Goal: Information Seeking & Learning: Find contact information

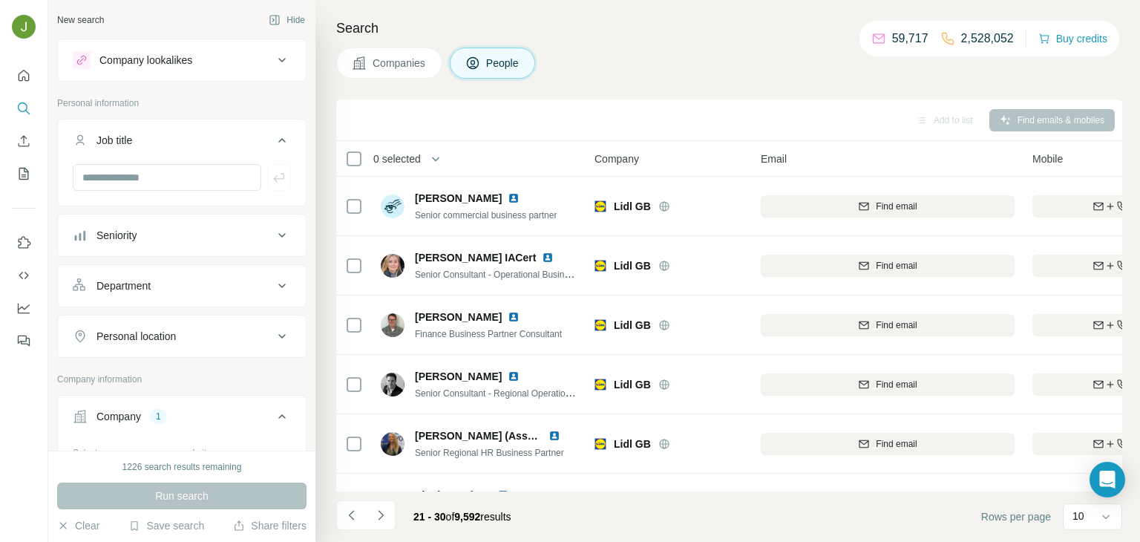
scroll to position [180, 0]
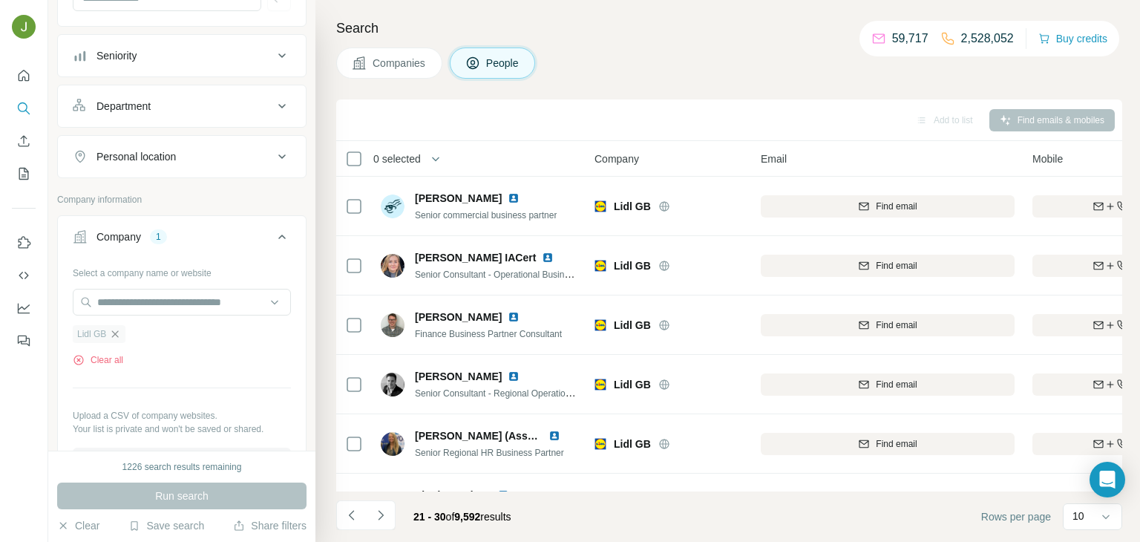
click at [117, 332] on icon "button" at bounding box center [115, 334] width 12 height 12
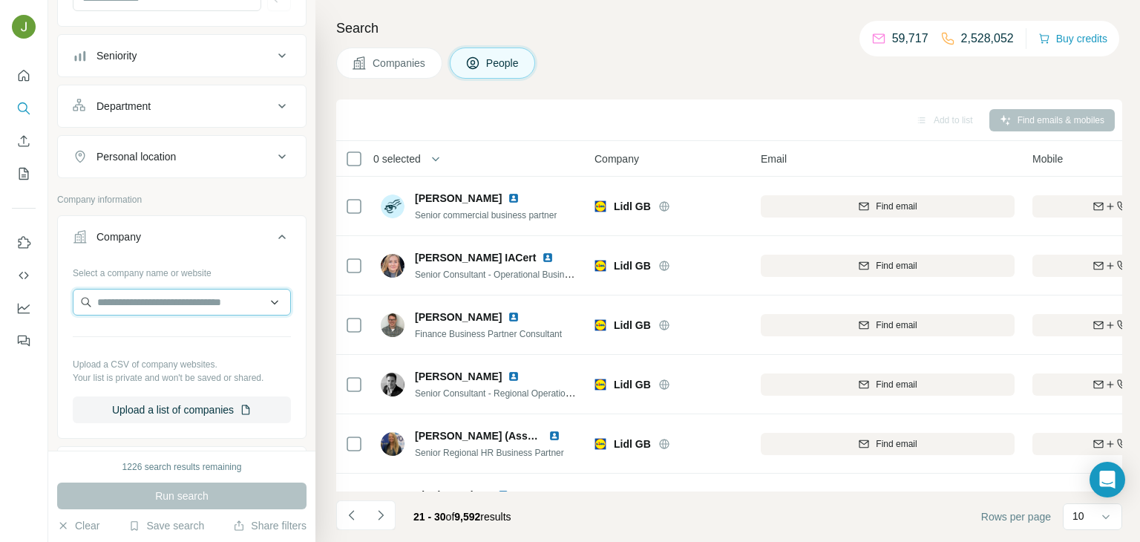
click at [111, 295] on input "text" at bounding box center [182, 302] width 218 height 27
paste input "*********"
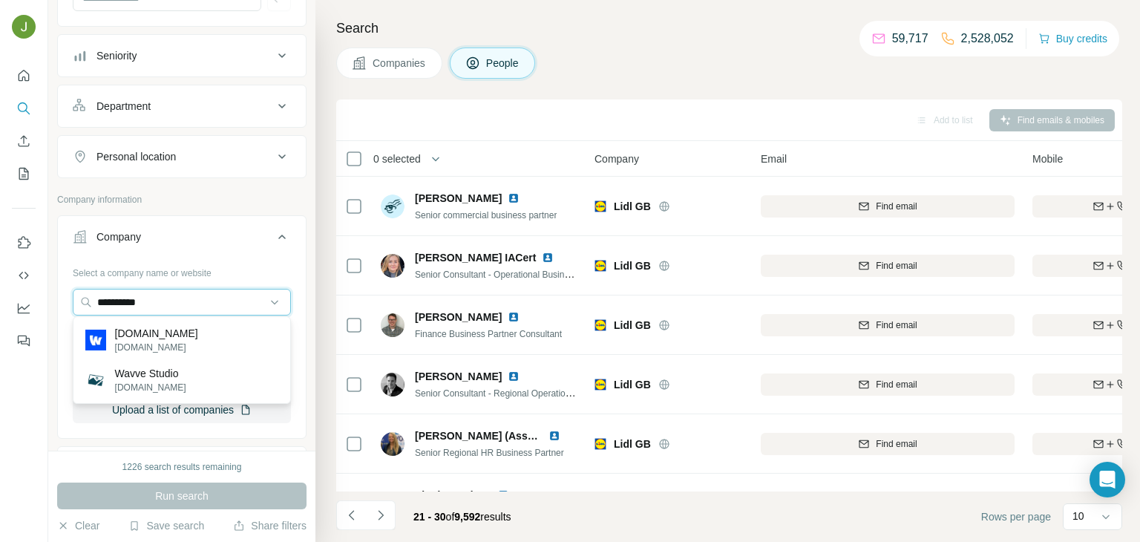
type input "*********"
click at [145, 337] on p "[DOMAIN_NAME]" at bounding box center [156, 333] width 83 height 15
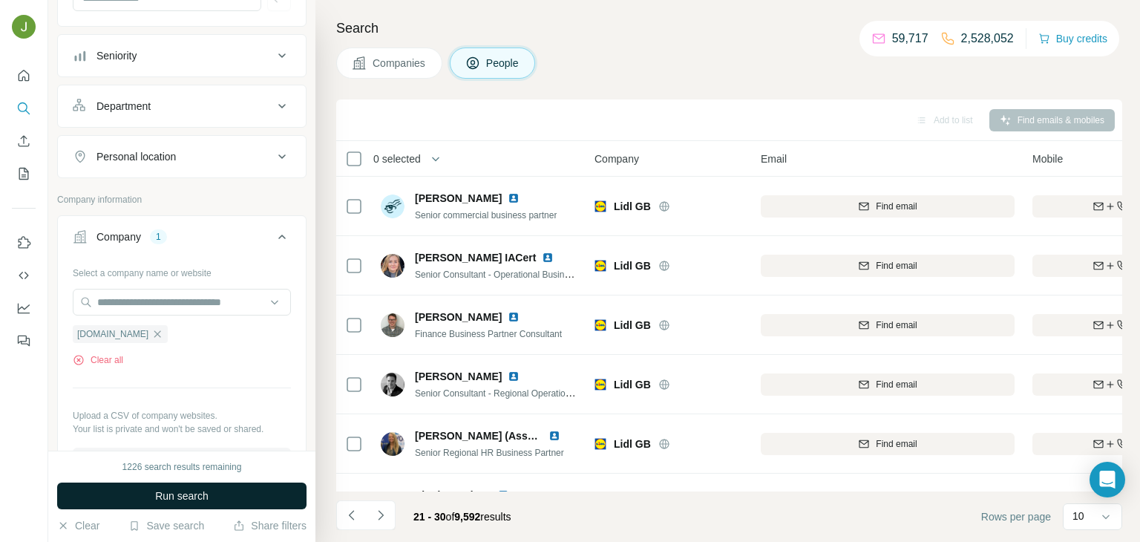
click at [174, 498] on span "Run search" at bounding box center [181, 495] width 53 height 15
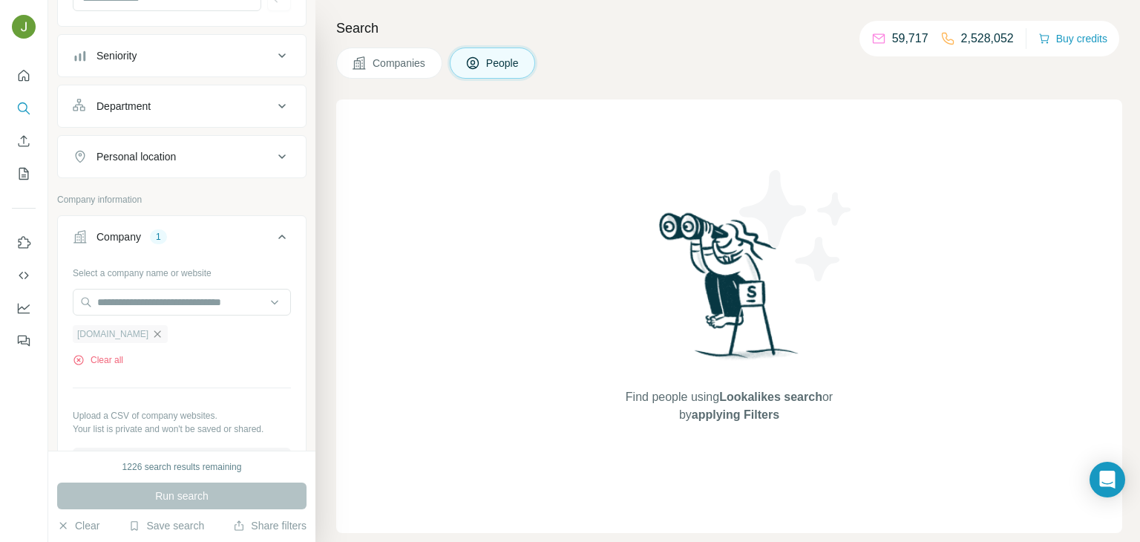
click at [151, 335] on icon "button" at bounding box center [157, 334] width 12 height 12
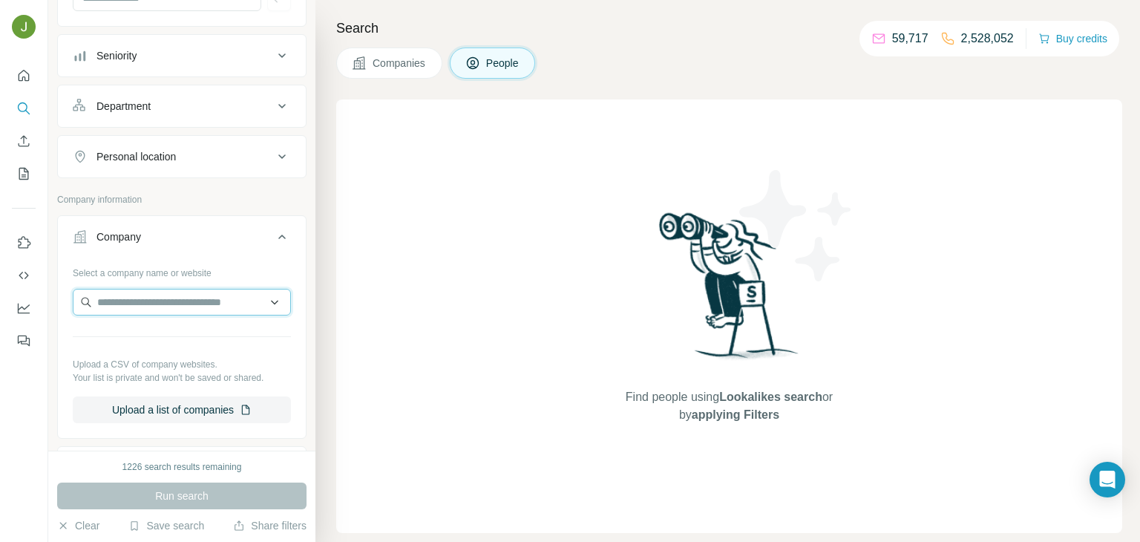
click at [119, 302] on input "text" at bounding box center [182, 302] width 218 height 27
paste input "**********"
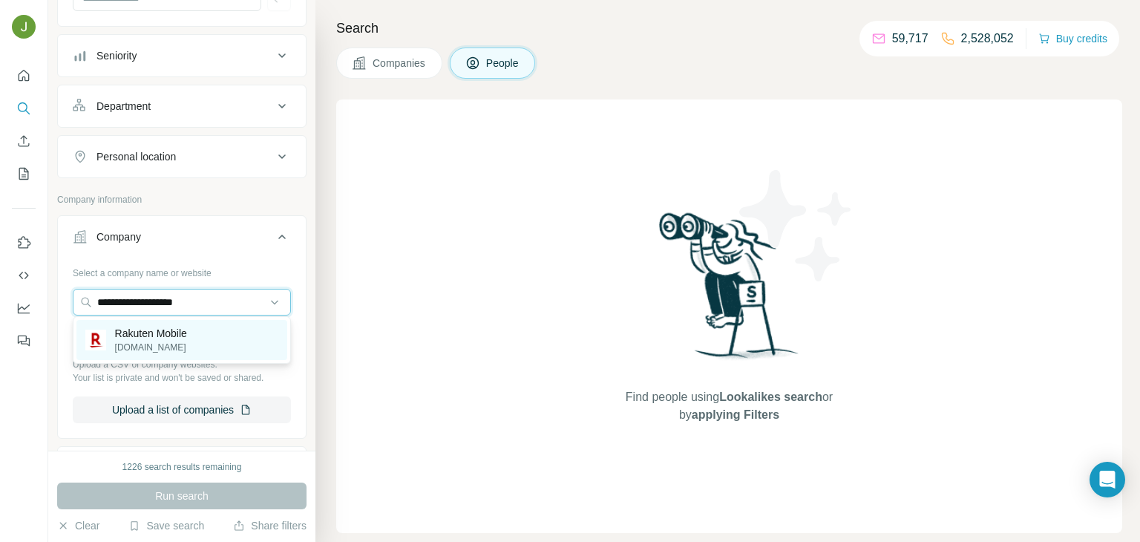
type input "**********"
drag, startPoint x: 168, startPoint y: 350, endPoint x: 111, endPoint y: 354, distance: 57.3
click at [111, 354] on div "Rakuten Mobile [DOMAIN_NAME]" at bounding box center [181, 340] width 211 height 40
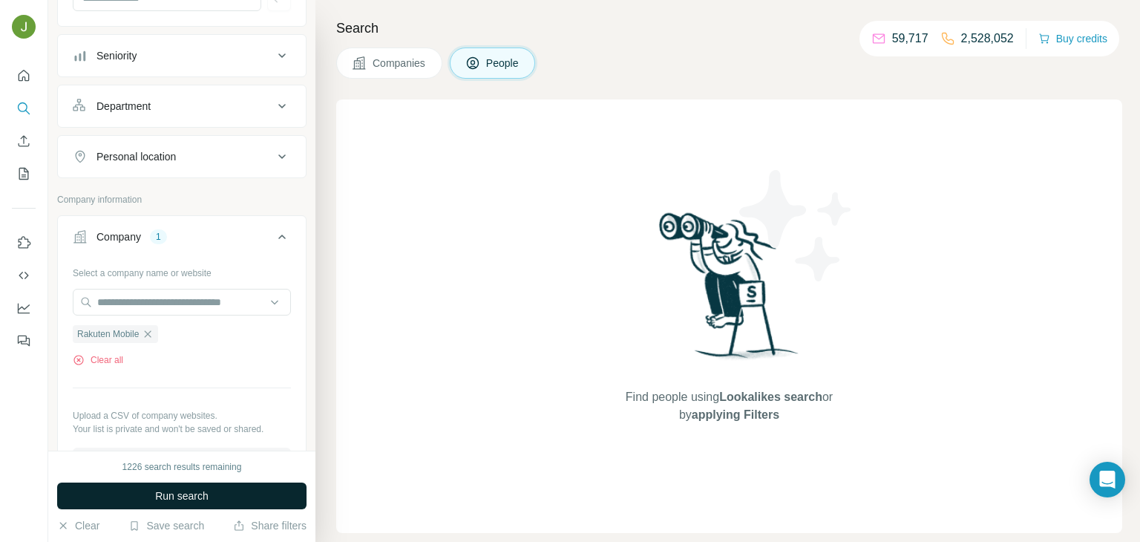
click at [173, 489] on span "Run search" at bounding box center [181, 495] width 53 height 15
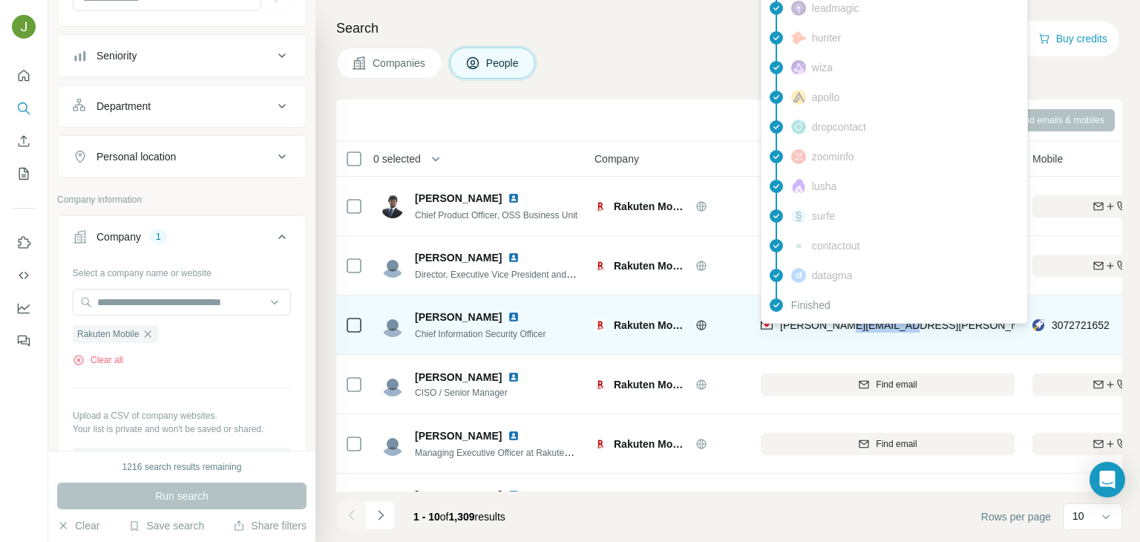
drag, startPoint x: 904, startPoint y: 329, endPoint x: 835, endPoint y: 326, distance: 69.1
click at [835, 326] on div "[PERSON_NAME][EMAIL_ADDRESS][PERSON_NAME][DOMAIN_NAME]" at bounding box center [888, 324] width 254 height 41
copy span "[DOMAIN_NAME]"
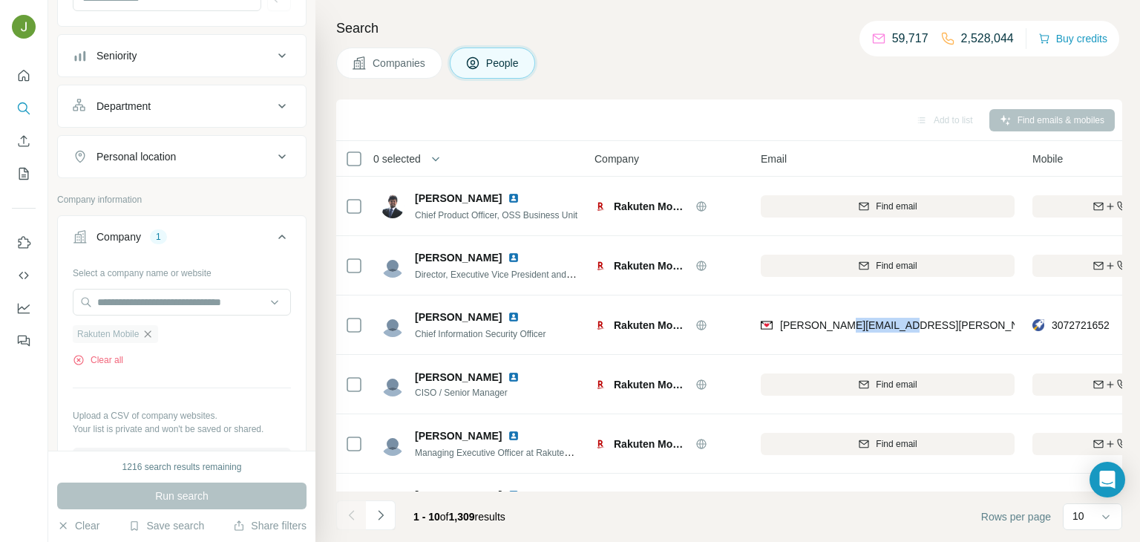
click at [149, 335] on icon "button" at bounding box center [148, 334] width 12 height 12
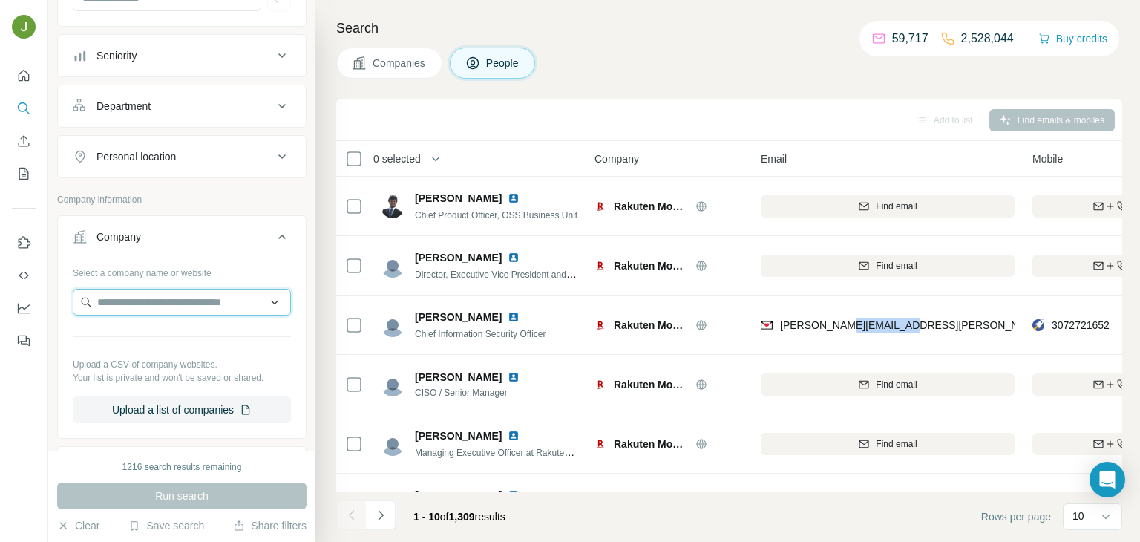
click at [136, 304] on input "text" at bounding box center [182, 302] width 218 height 27
paste input "******"
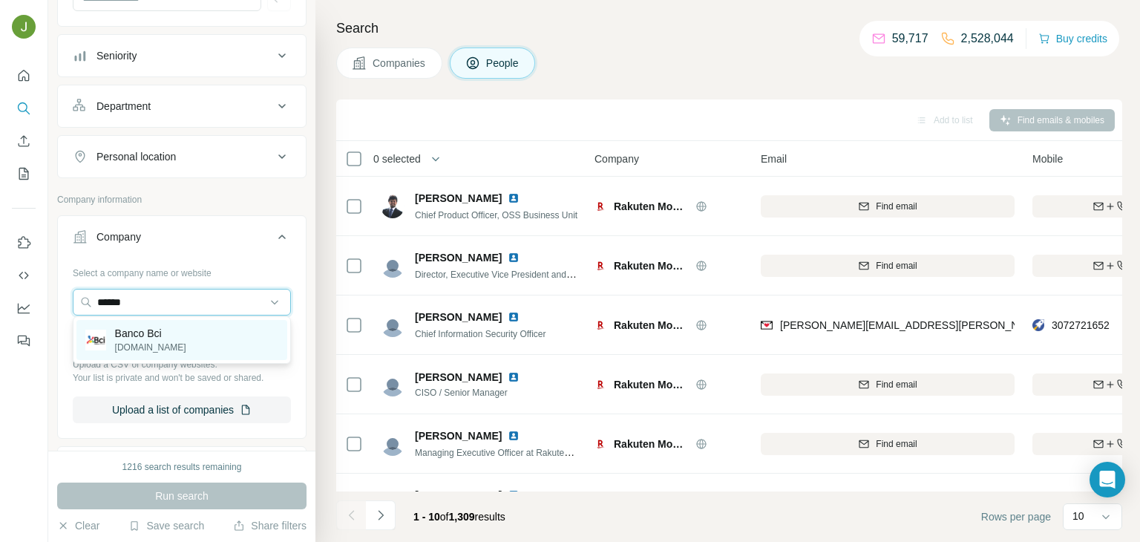
type input "******"
click at [140, 330] on p "Banco Bci" at bounding box center [150, 333] width 71 height 15
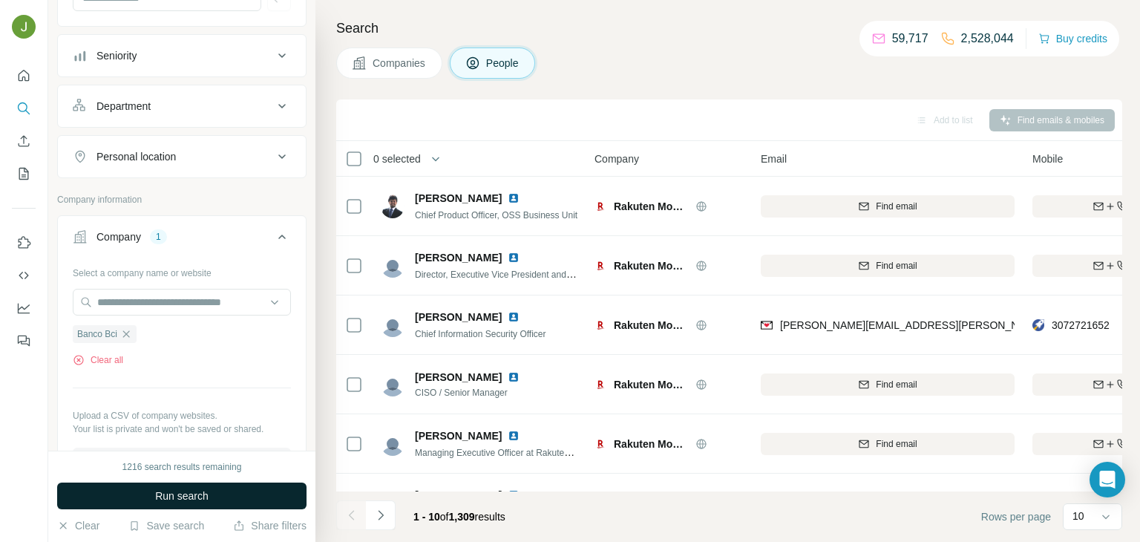
click at [190, 500] on span "Run search" at bounding box center [181, 495] width 53 height 15
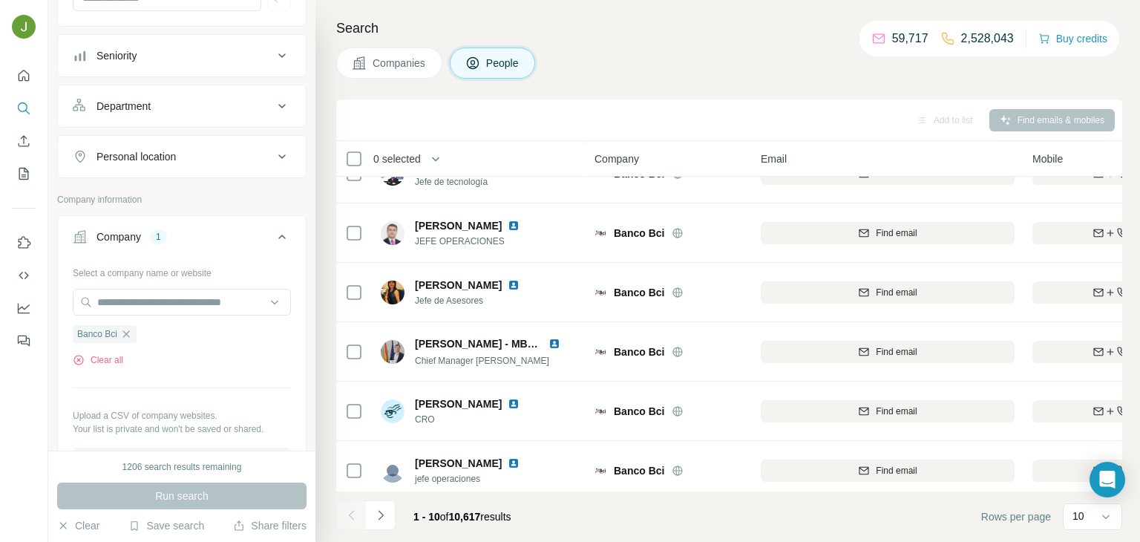
scroll to position [279, 0]
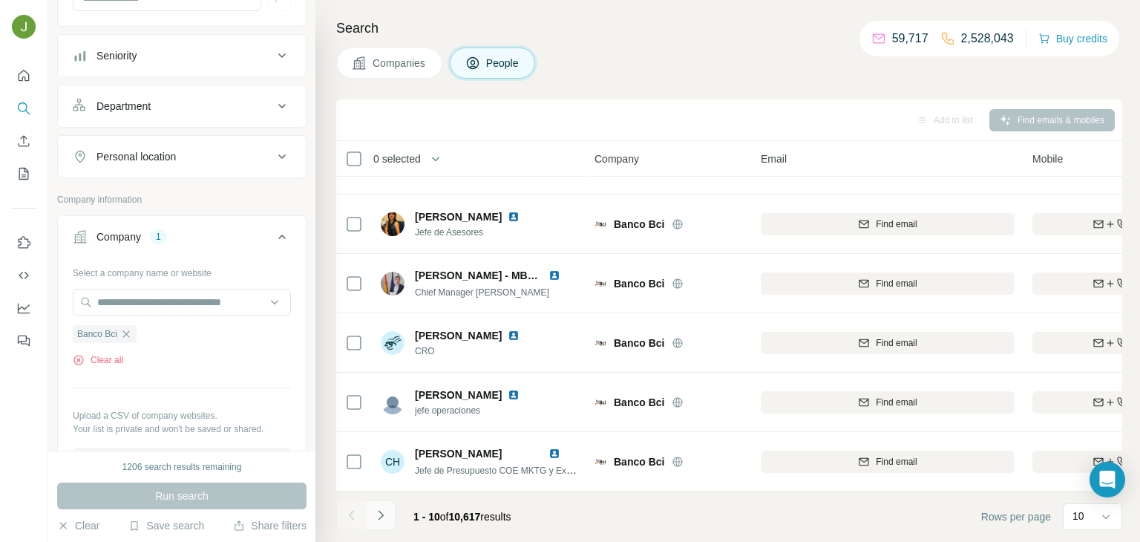
click at [378, 518] on icon "Navigate to next page" at bounding box center [380, 515] width 5 height 10
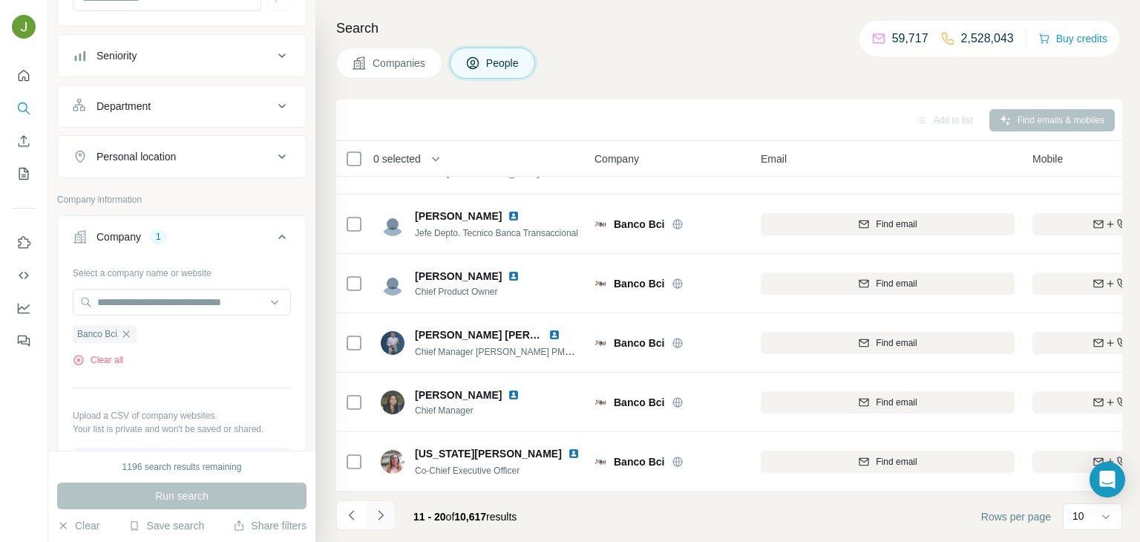
click at [372, 516] on button "Navigate to next page" at bounding box center [381, 515] width 30 height 30
click at [379, 523] on button "Navigate to next page" at bounding box center [381, 515] width 30 height 30
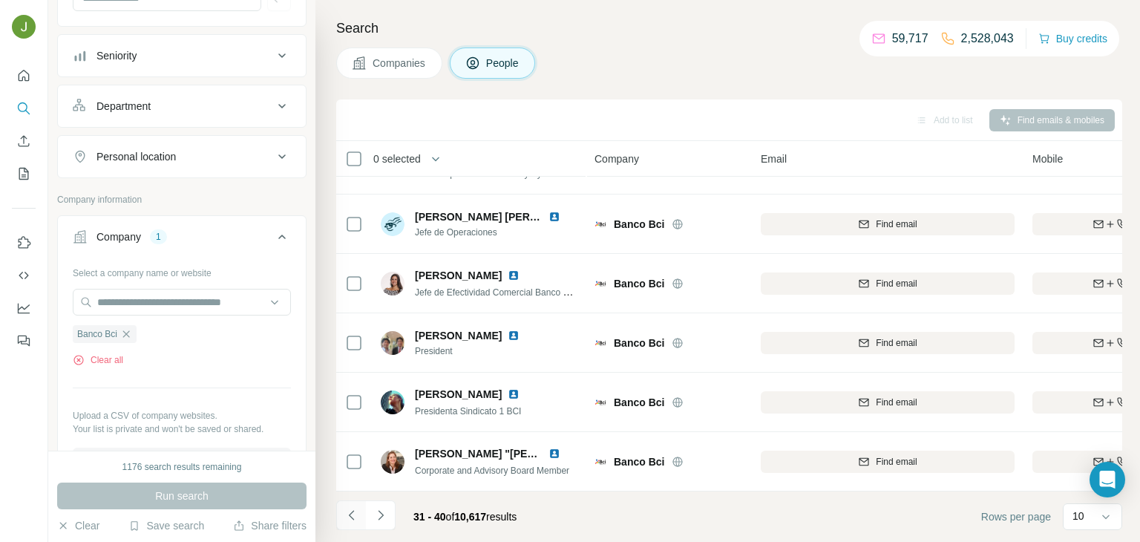
click at [354, 516] on icon "Navigate to previous page" at bounding box center [351, 515] width 15 height 15
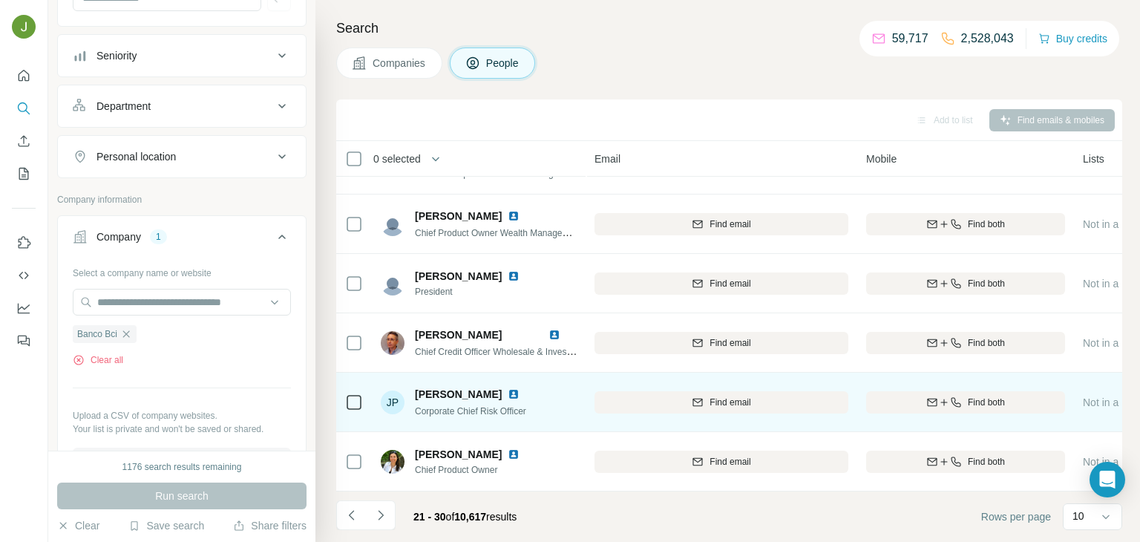
scroll to position [279, 169]
click at [1015, 401] on div "Find both" at bounding box center [962, 402] width 199 height 13
click at [508, 391] on img at bounding box center [514, 394] width 12 height 12
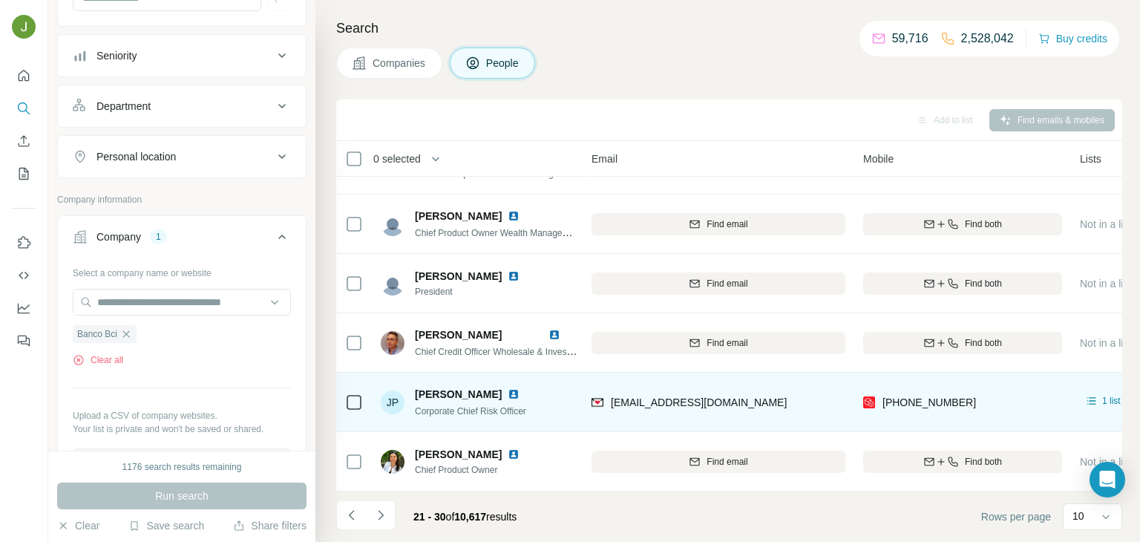
click at [536, 413] on div "JP [PERSON_NAME] Corporate Chief Risk Officer" at bounding box center [479, 401] width 197 height 41
copy span "Corporate Chief Risk Officer"
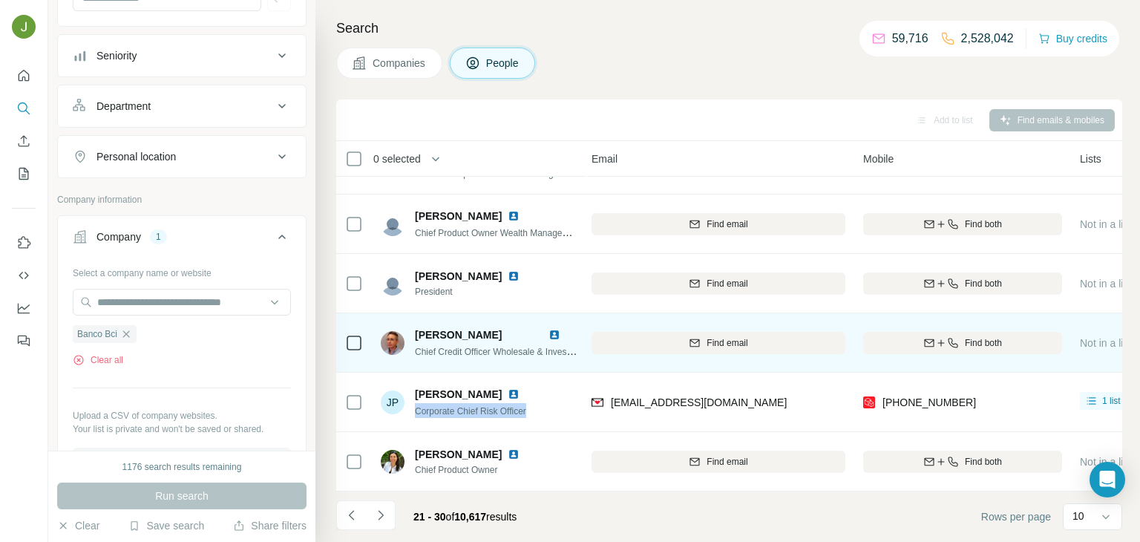
scroll to position [0, 169]
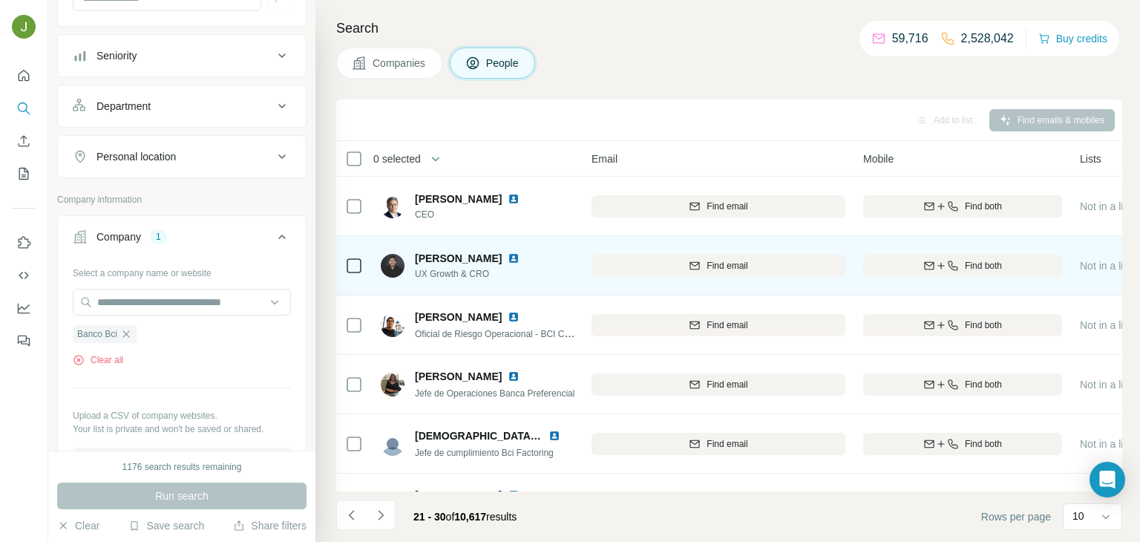
click at [520, 260] on img at bounding box center [514, 258] width 12 height 12
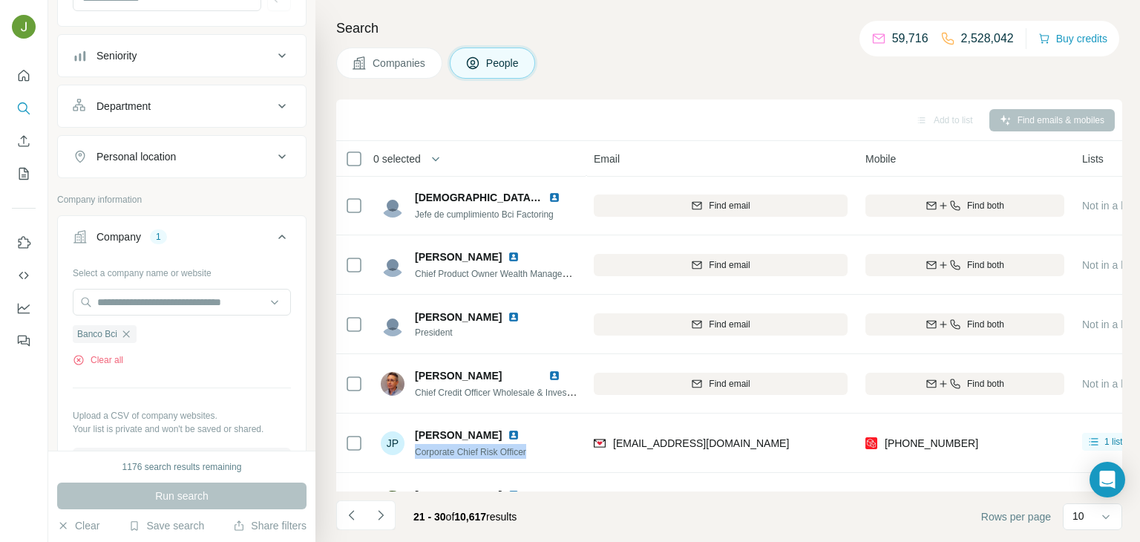
scroll to position [279, 167]
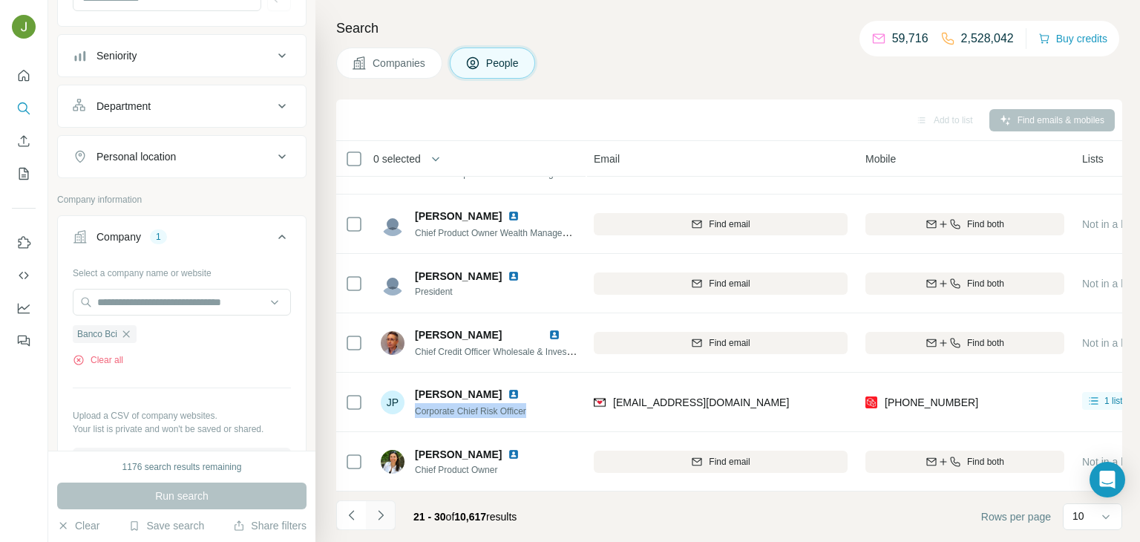
click at [386, 513] on icon "Navigate to next page" at bounding box center [380, 515] width 15 height 15
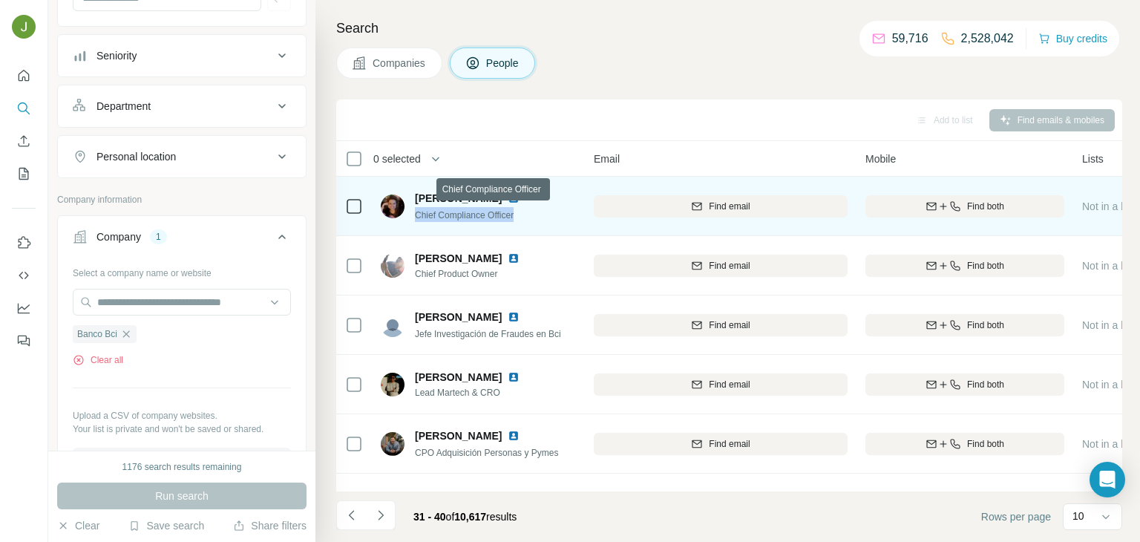
click at [476, 213] on span "Chief Compliance Officer" at bounding box center [464, 215] width 99 height 10
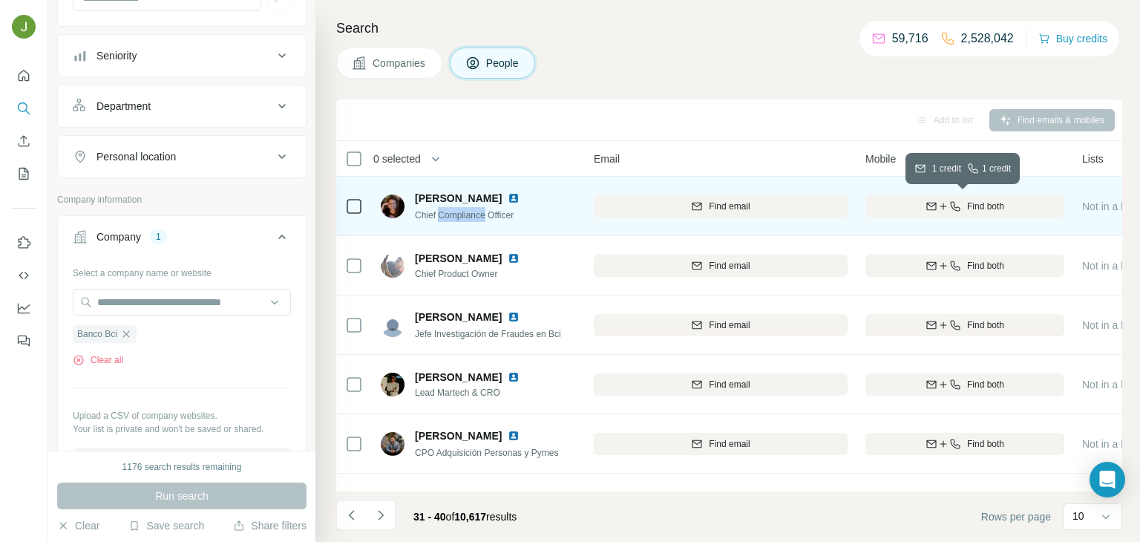
click at [973, 206] on span "Find both" at bounding box center [985, 206] width 37 height 13
click at [520, 200] on img at bounding box center [514, 198] width 12 height 12
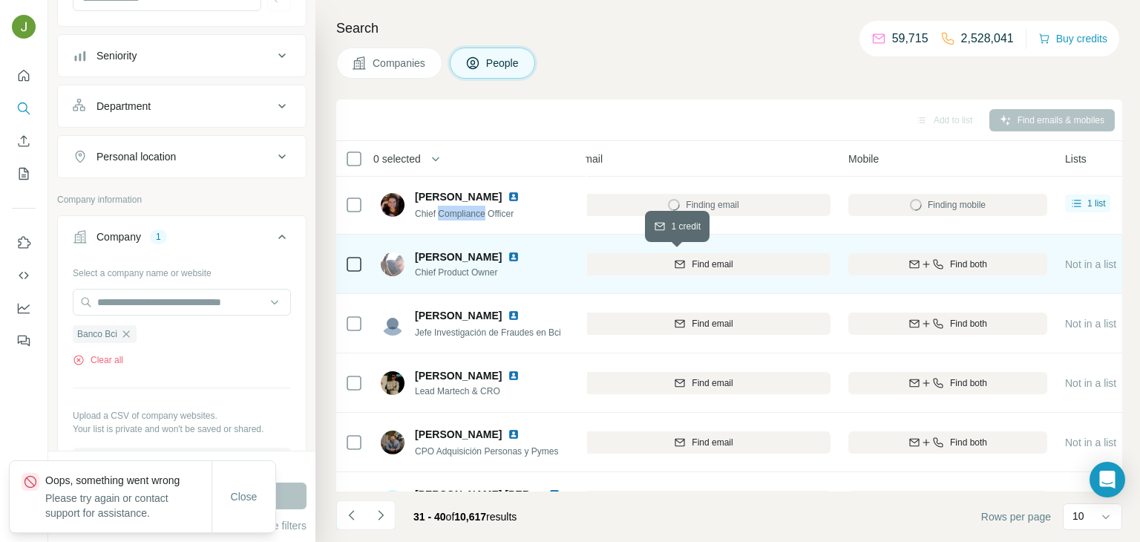
scroll to position [1, 180]
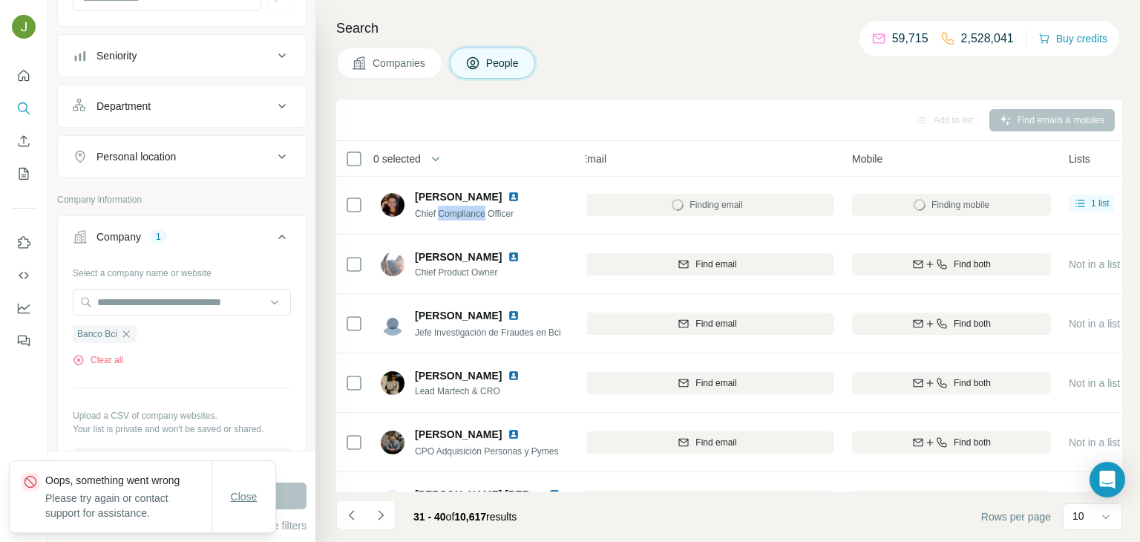
click at [256, 494] on span "Close" at bounding box center [244, 496] width 27 height 15
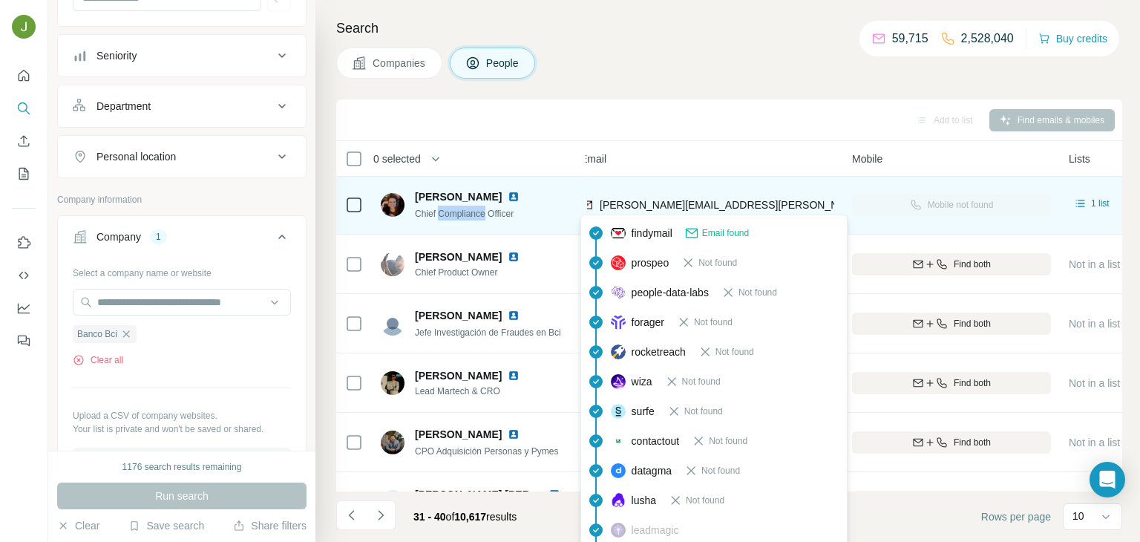
click at [647, 205] on span "[PERSON_NAME][EMAIL_ADDRESS][PERSON_NAME][DOMAIN_NAME]" at bounding box center [773, 205] width 347 height 12
click at [691, 197] on span "[PERSON_NAME][EMAIL_ADDRESS][PERSON_NAME][DOMAIN_NAME]" at bounding box center [767, 204] width 335 height 15
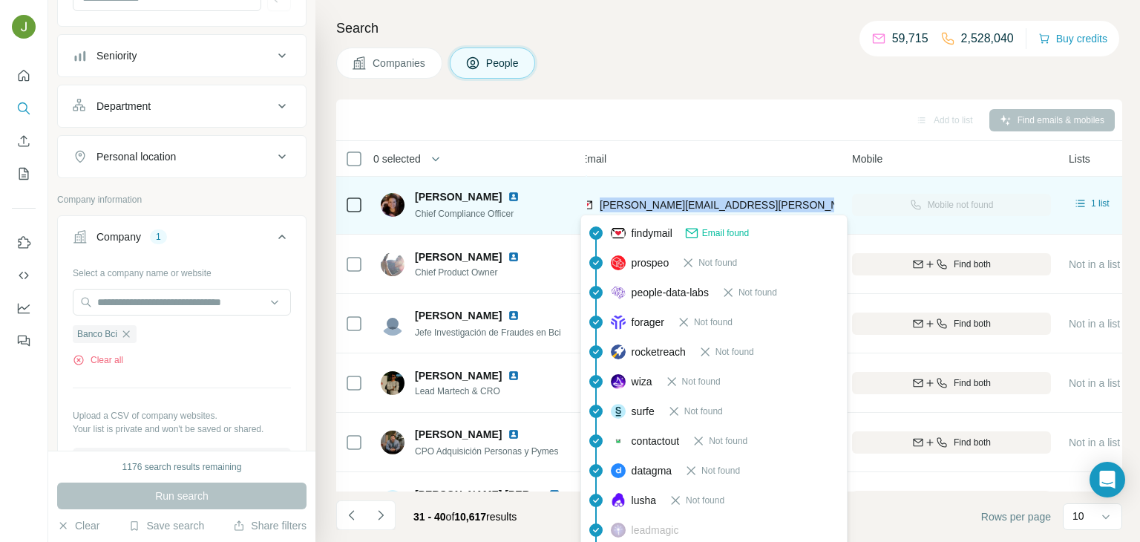
copy tr "[PERSON_NAME][EMAIL_ADDRESS][PERSON_NAME][DOMAIN_NAME]"
click at [514, 210] on span "Chief Compliance Officer" at bounding box center [464, 214] width 99 height 10
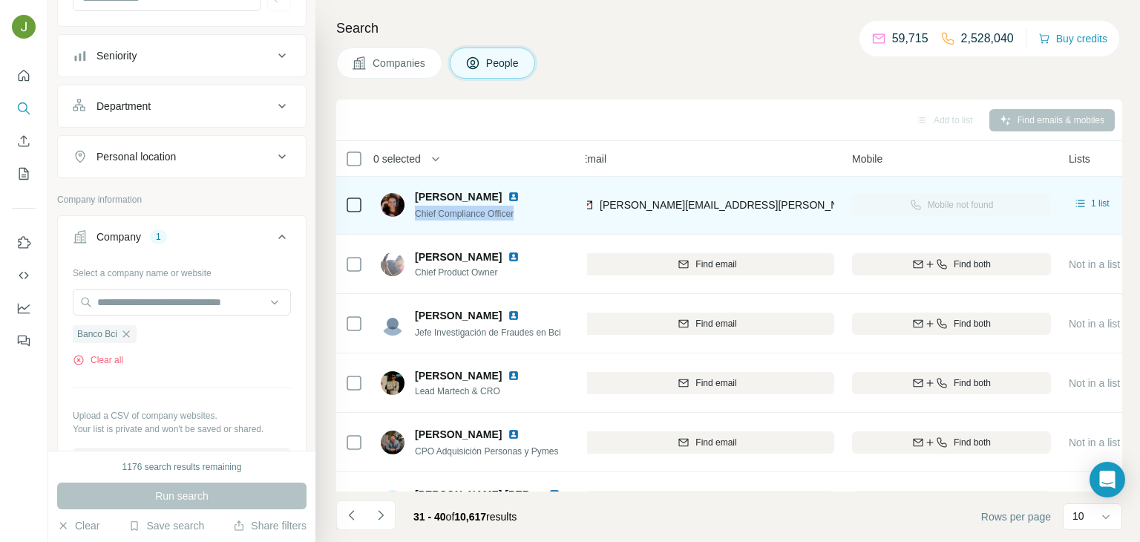
copy span "Chief Compliance Officer"
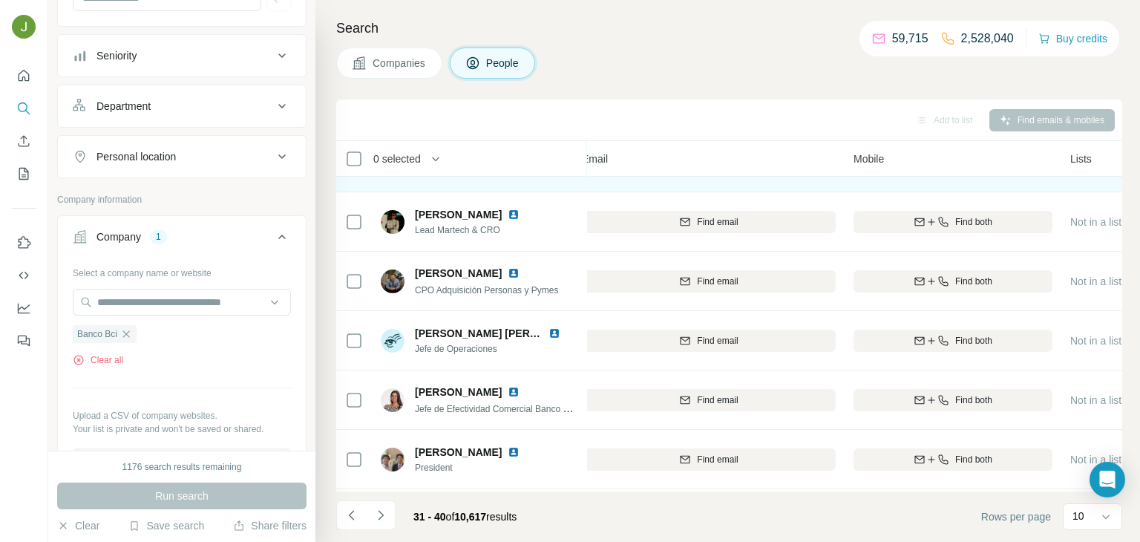
scroll to position [279, 179]
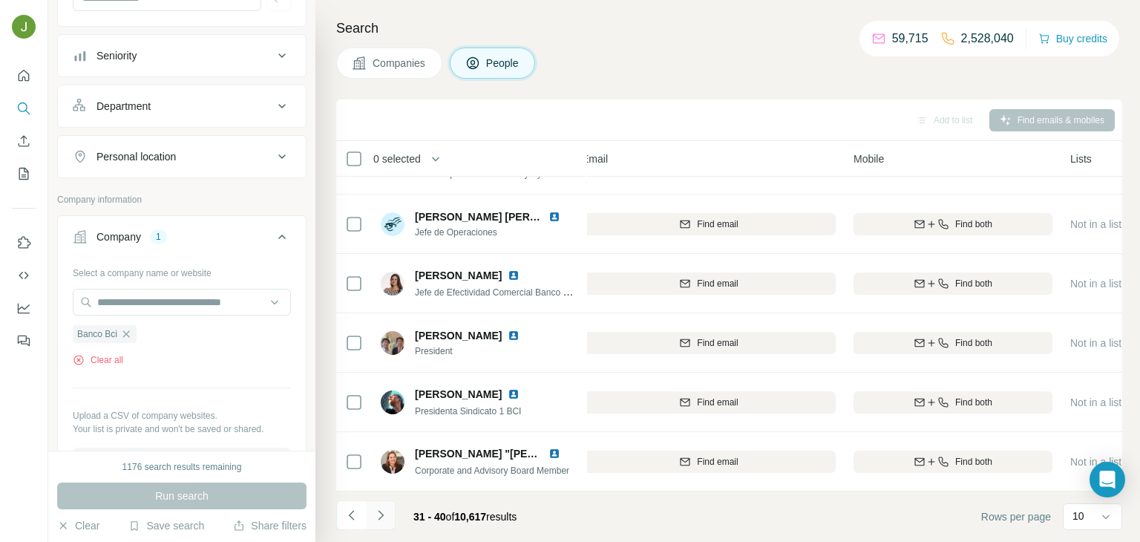
click at [383, 511] on icon "Navigate to next page" at bounding box center [380, 515] width 15 height 15
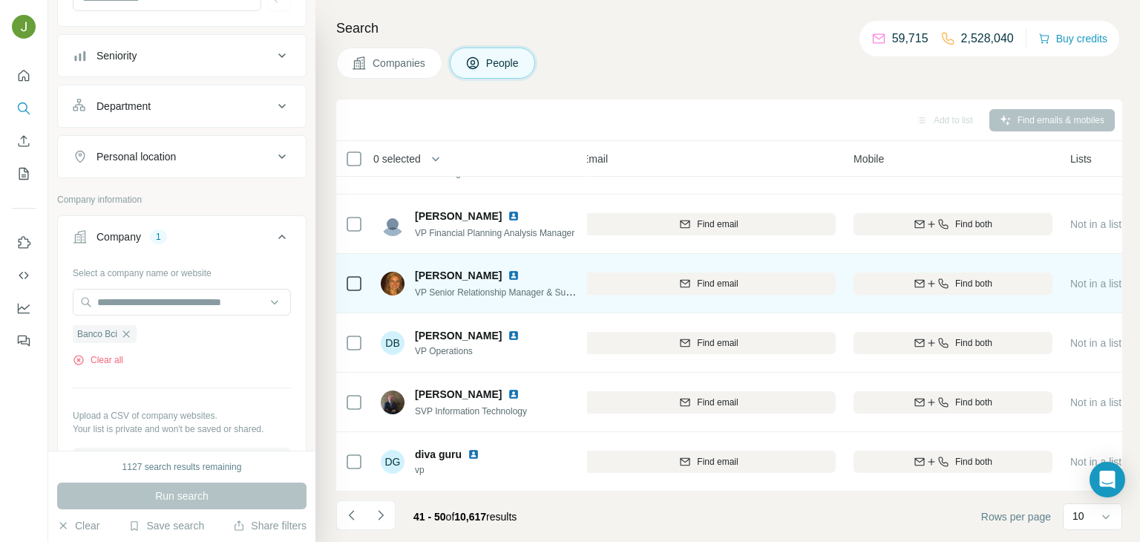
scroll to position [0, 179]
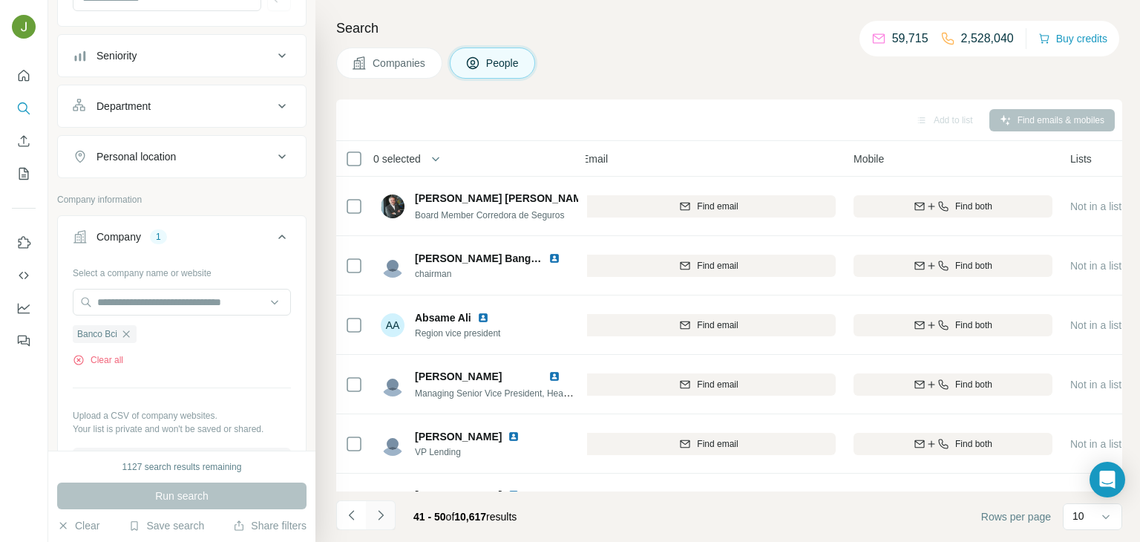
click at [377, 516] on icon "Navigate to next page" at bounding box center [380, 515] width 15 height 15
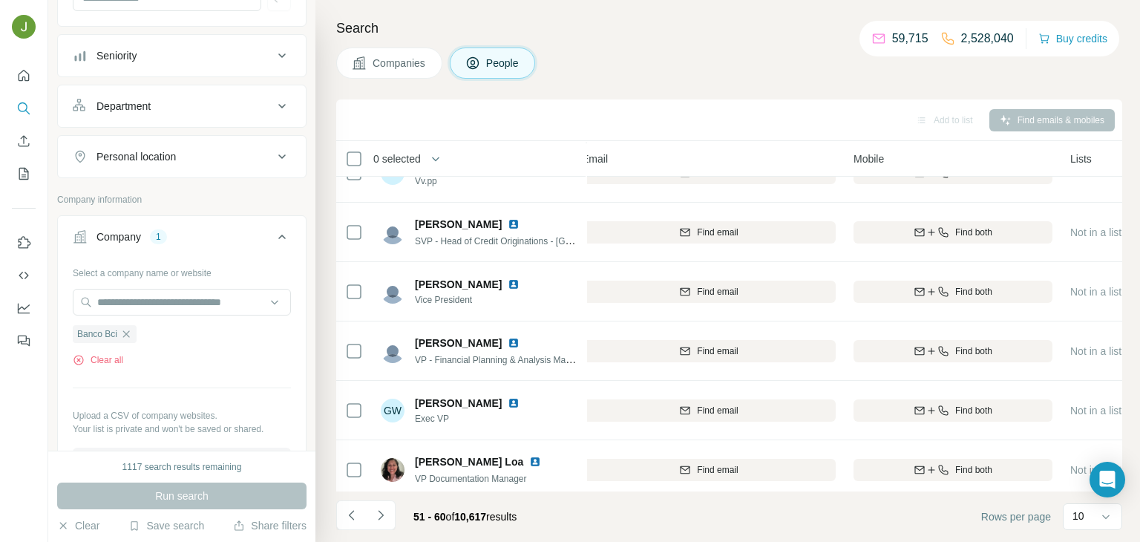
scroll to position [279, 179]
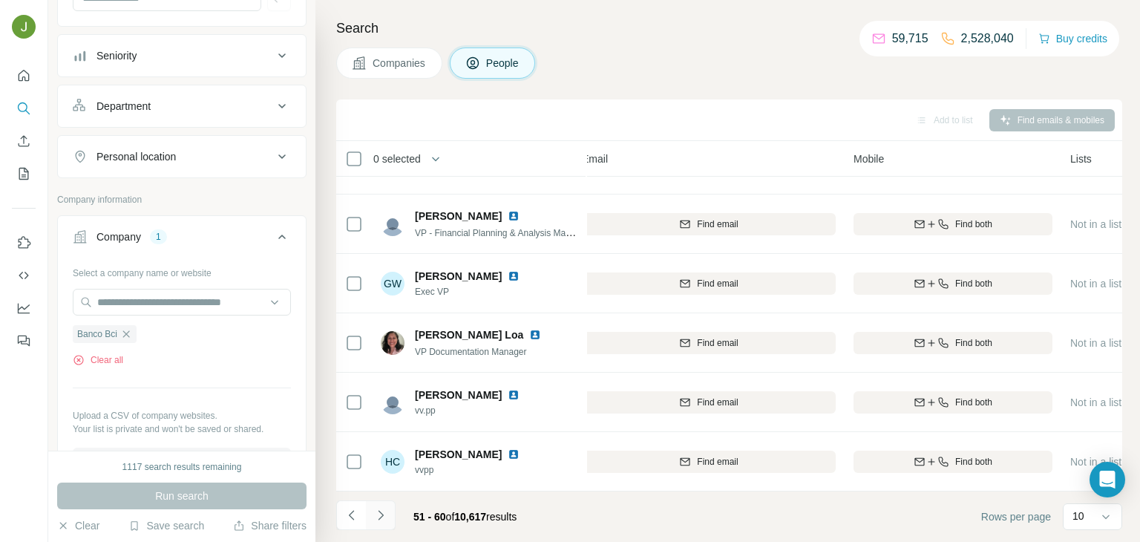
click at [378, 508] on icon "Navigate to next page" at bounding box center [380, 515] width 15 height 15
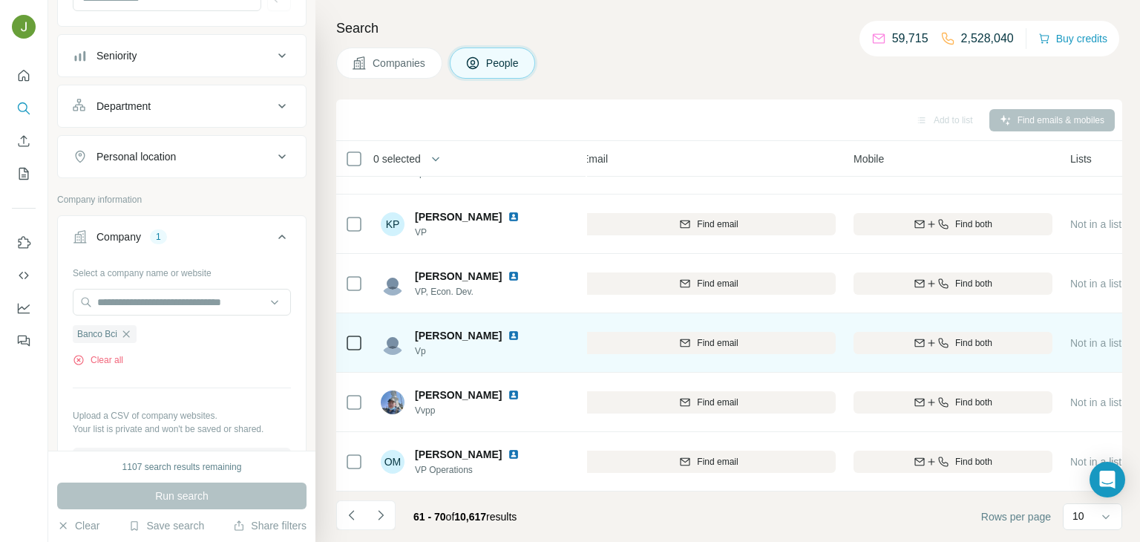
scroll to position [0, 179]
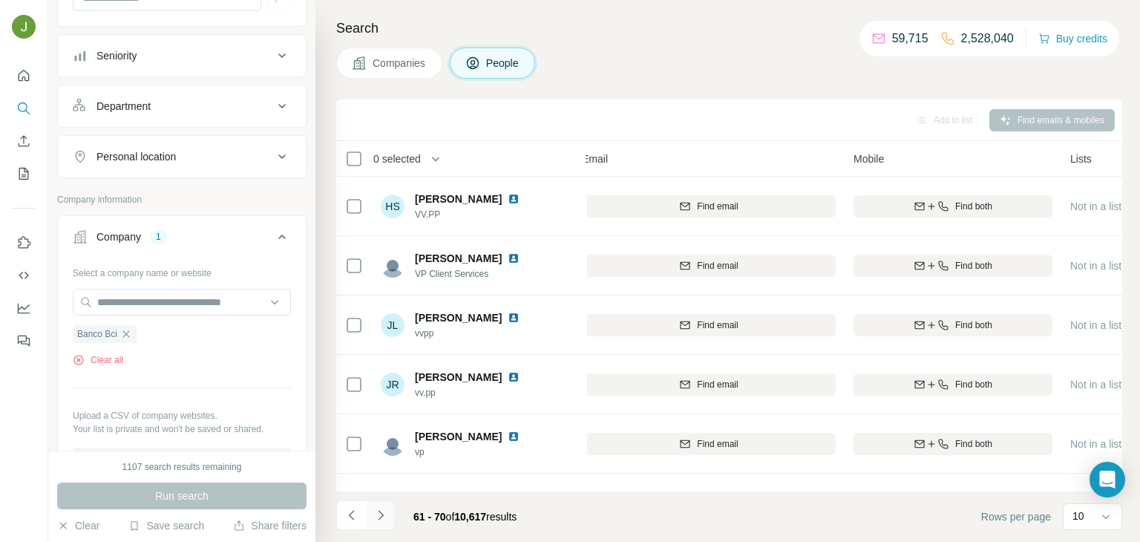
click at [380, 512] on icon "Navigate to next page" at bounding box center [380, 515] width 5 height 10
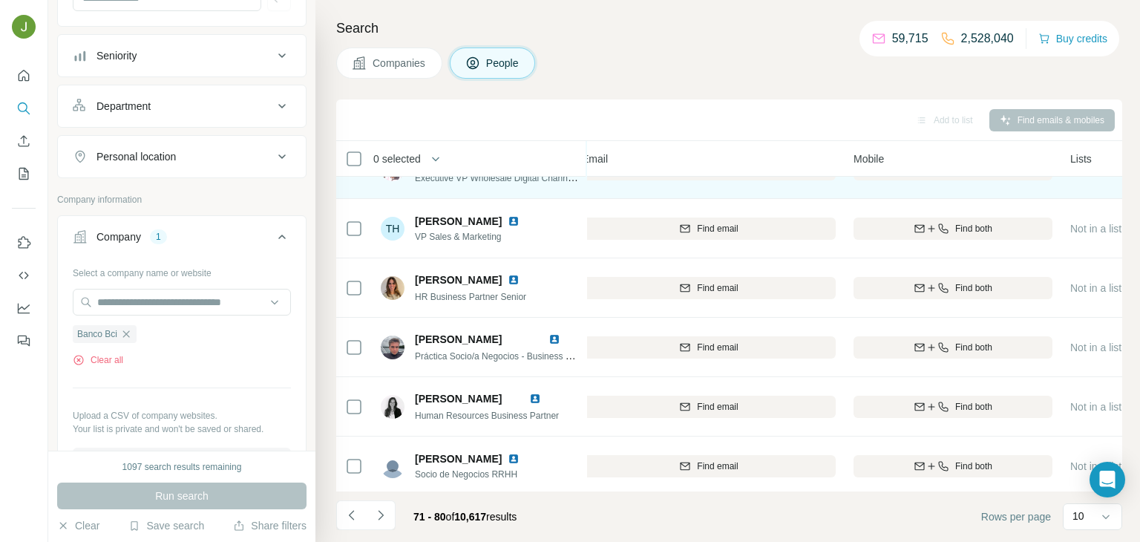
scroll to position [279, 179]
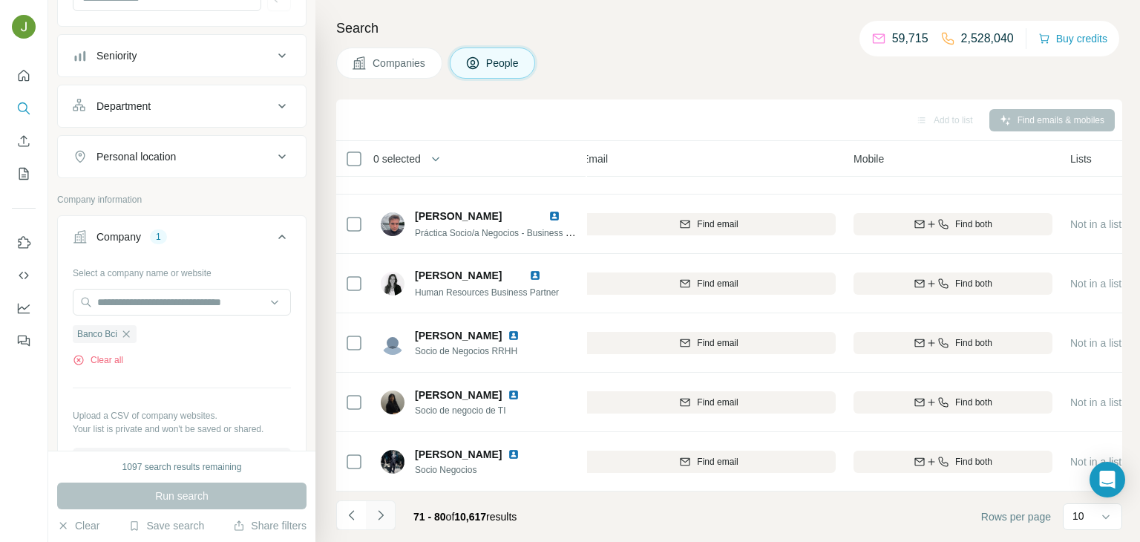
click at [378, 514] on icon "Navigate to next page" at bounding box center [380, 515] width 15 height 15
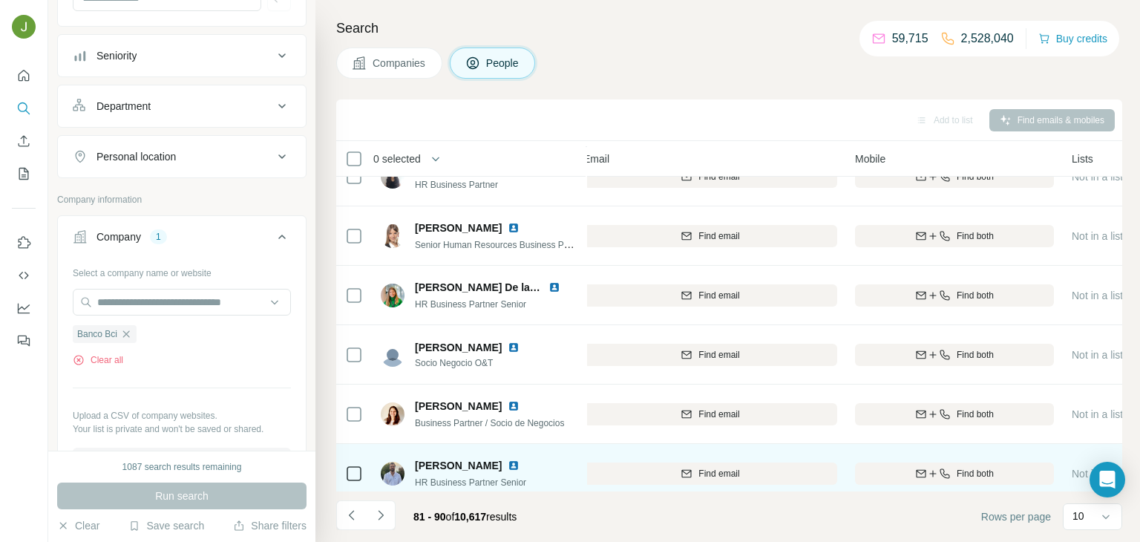
scroll to position [279, 177]
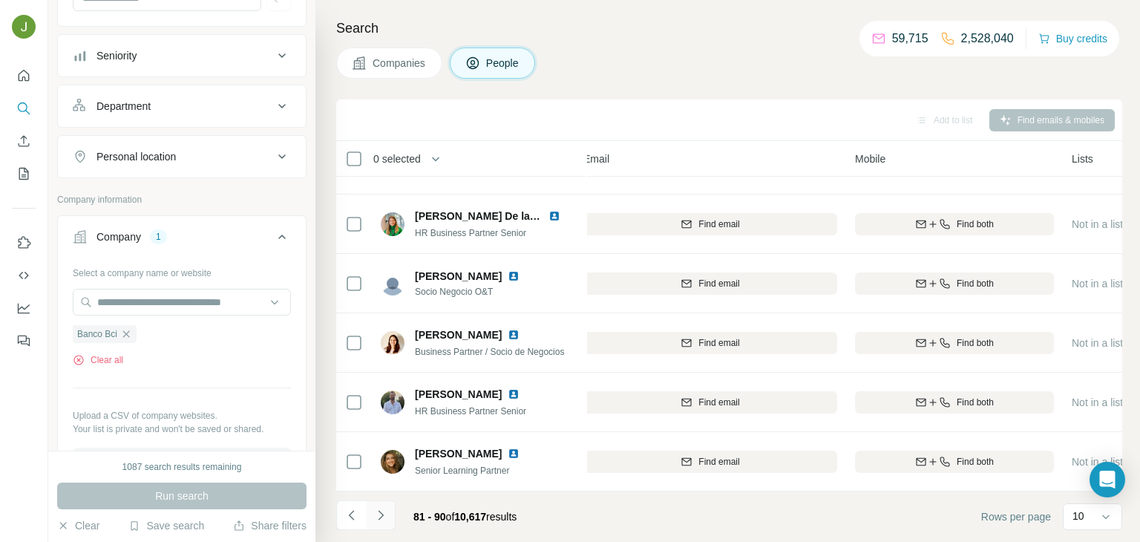
click at [376, 508] on icon "Navigate to next page" at bounding box center [380, 515] width 15 height 15
click at [382, 509] on icon "Navigate to next page" at bounding box center [380, 515] width 15 height 15
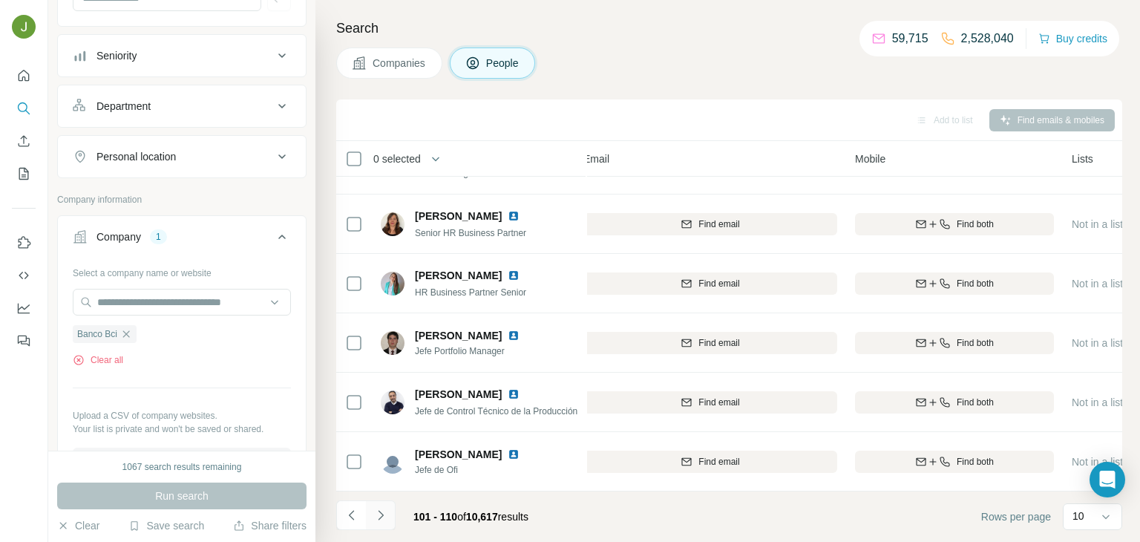
click at [384, 517] on icon "Navigate to next page" at bounding box center [380, 515] width 15 height 15
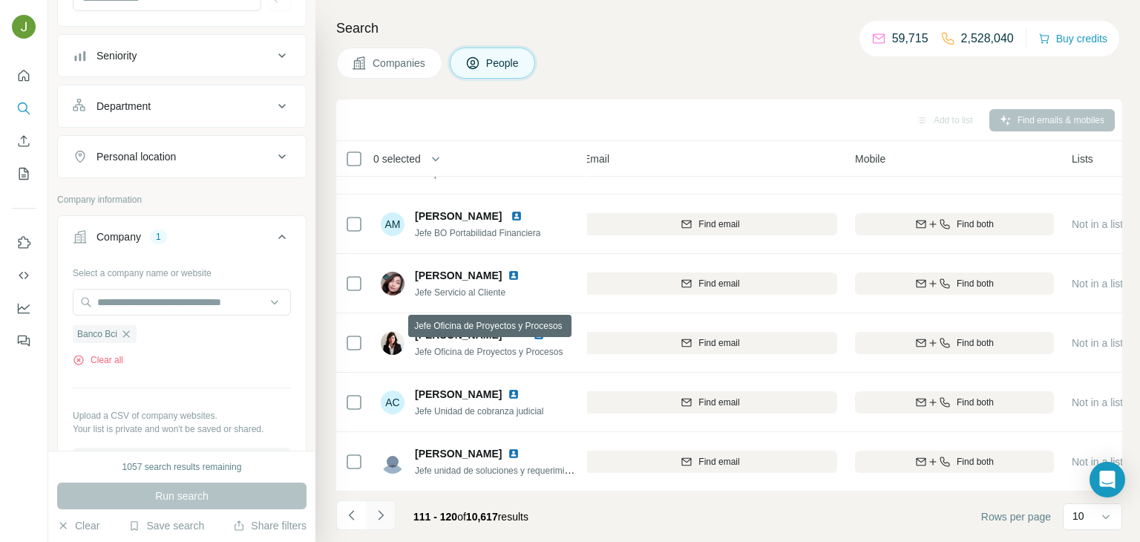
click at [383, 525] on button "Navigate to next page" at bounding box center [381, 515] width 30 height 30
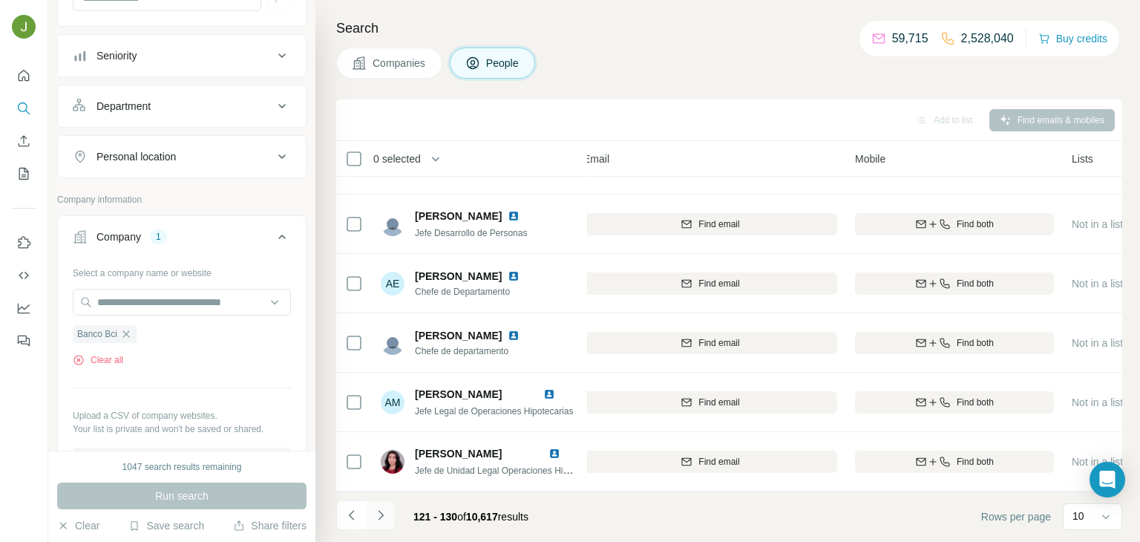
click at [382, 508] on icon "Navigate to next page" at bounding box center [380, 515] width 15 height 15
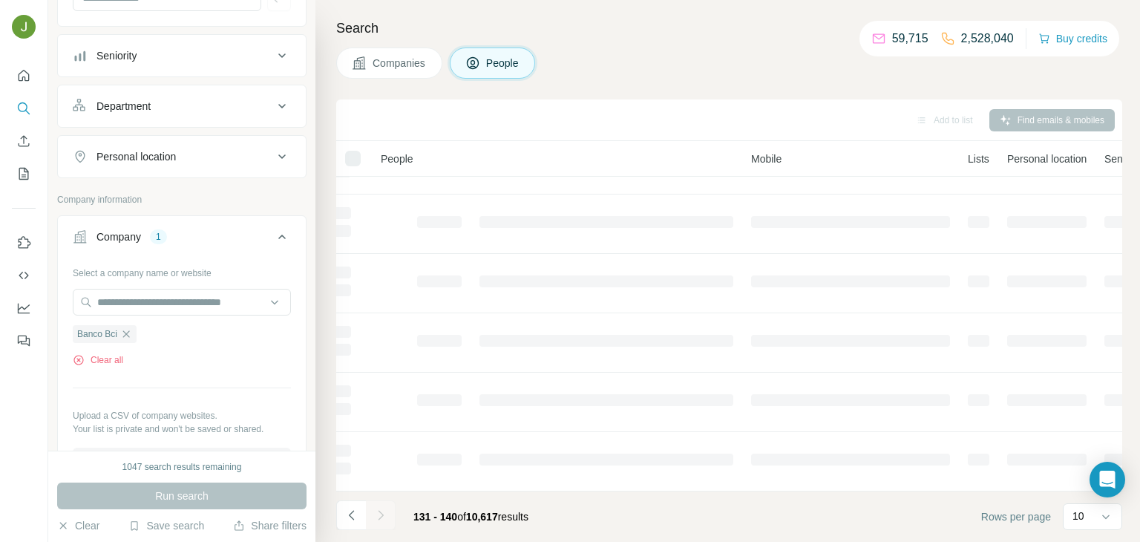
scroll to position [0, 177]
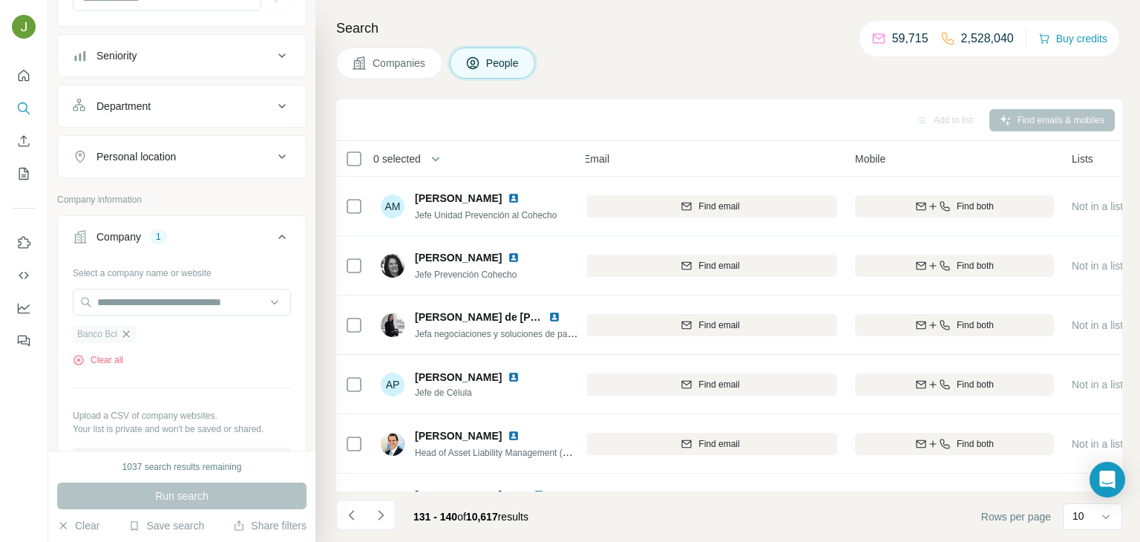
click at [128, 333] on icon "button" at bounding box center [126, 334] width 12 height 12
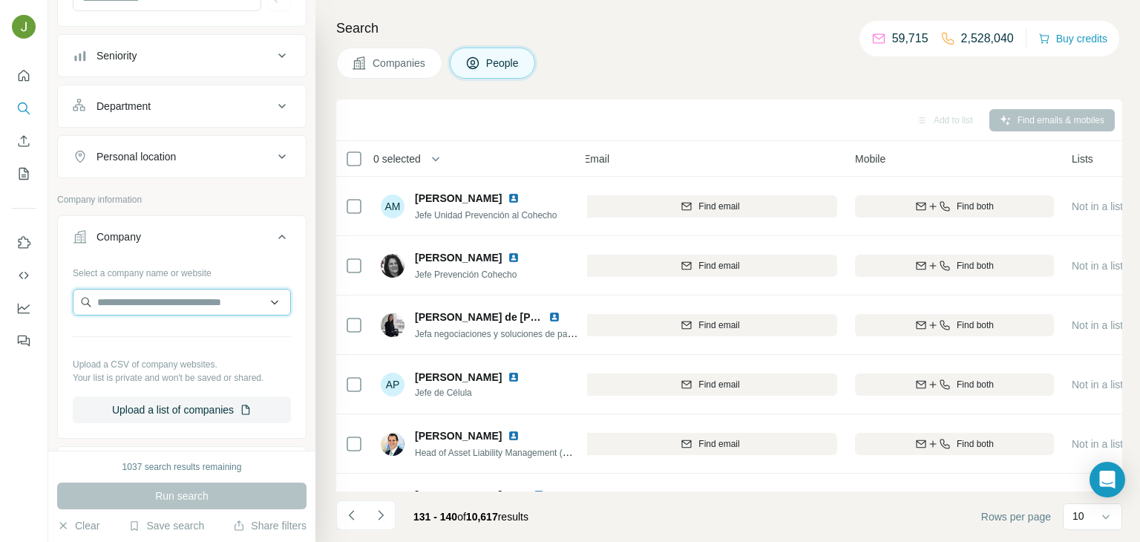
click at [118, 301] on input "text" at bounding box center [182, 302] width 218 height 27
paste input "*******"
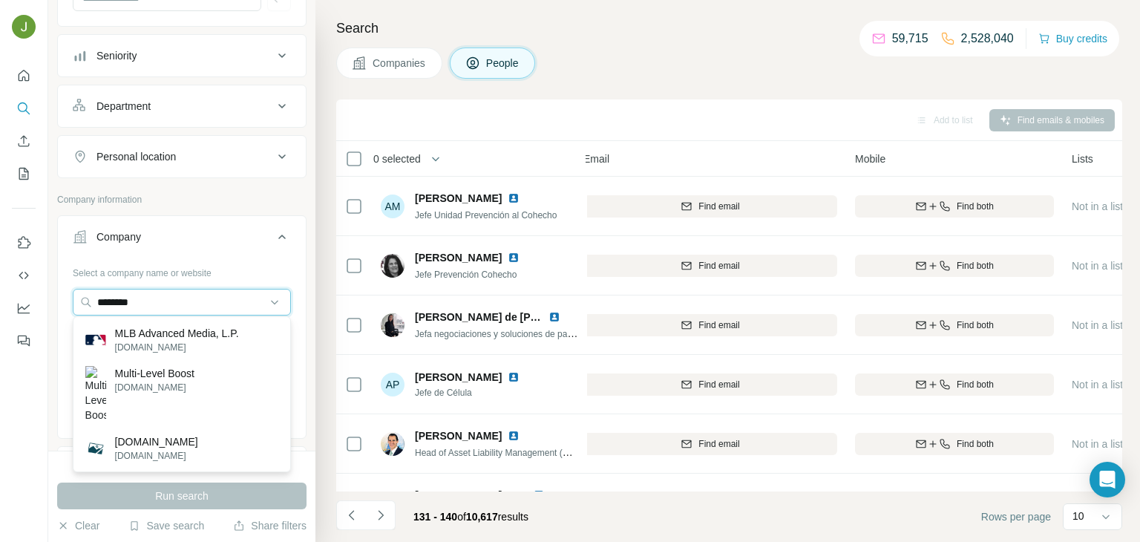
type input "*******"
click at [162, 331] on p "MLB Advanced Media, L.P." at bounding box center [177, 333] width 124 height 15
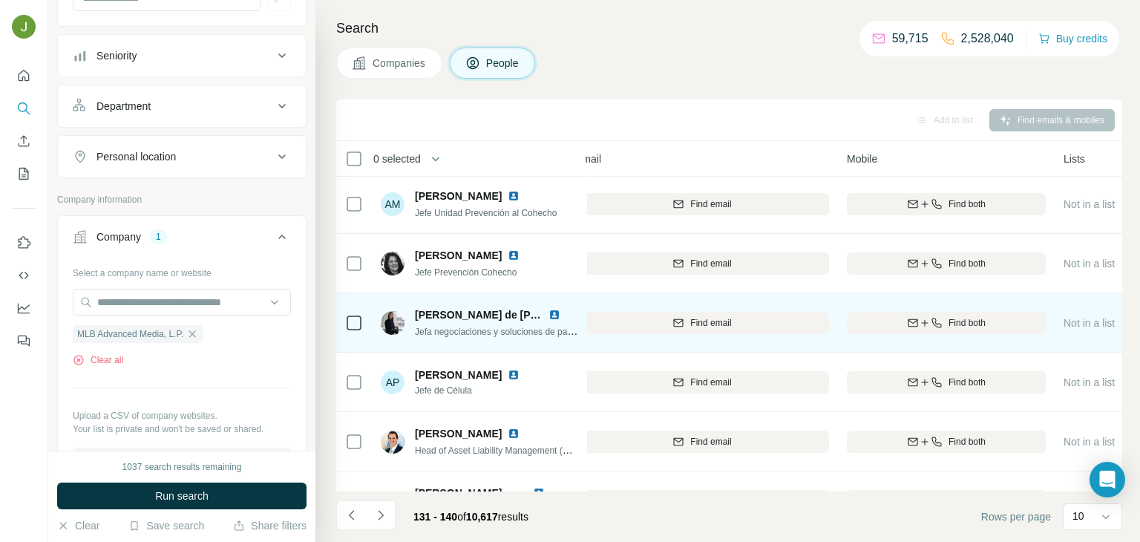
scroll to position [279, 186]
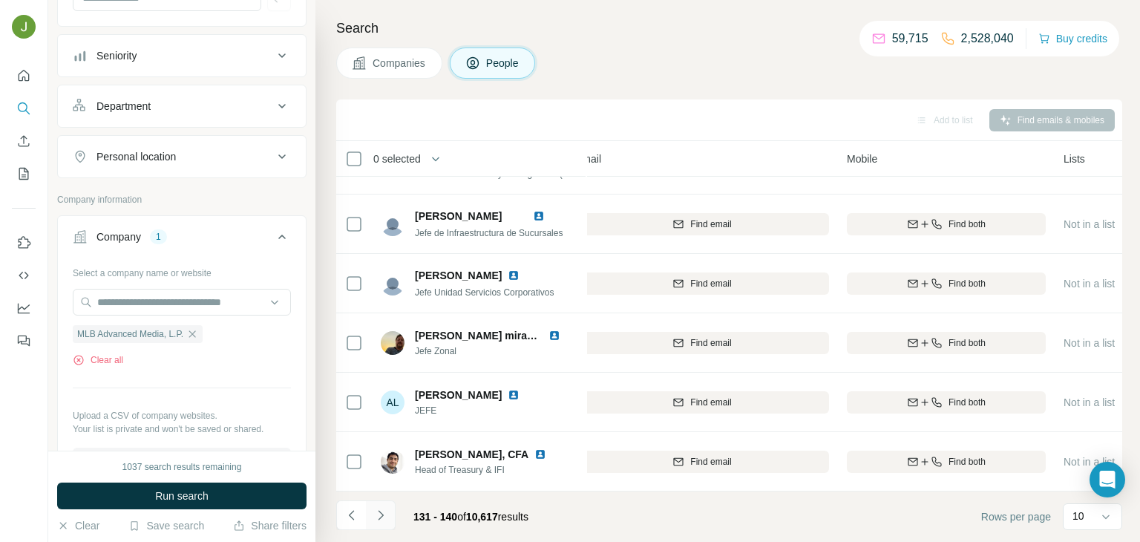
click at [378, 515] on icon "Navigate to next page" at bounding box center [380, 515] width 15 height 15
click at [384, 509] on icon "Navigate to next page" at bounding box center [380, 515] width 15 height 15
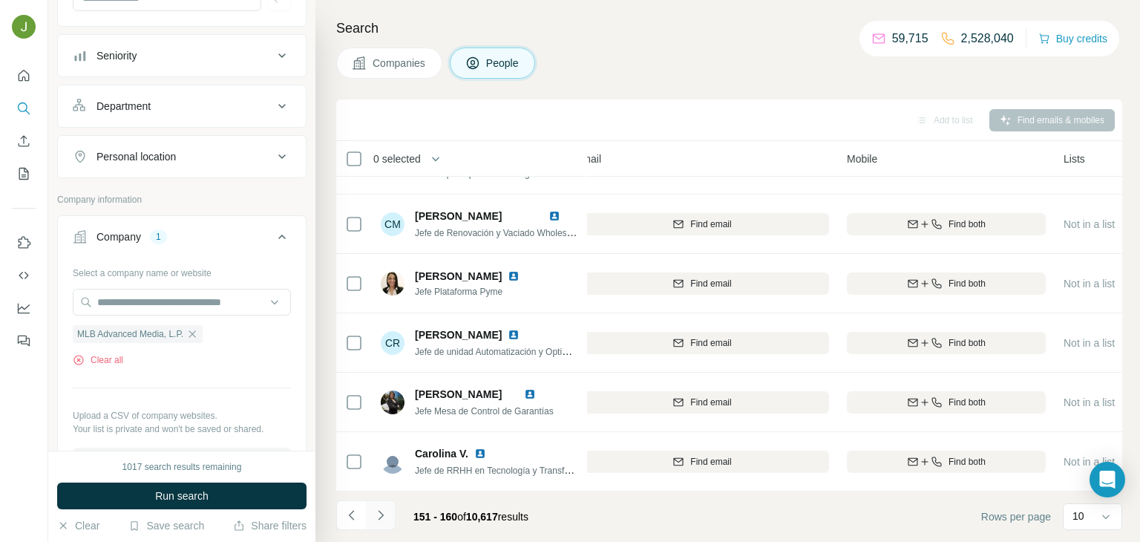
click at [381, 508] on icon "Navigate to next page" at bounding box center [380, 515] width 15 height 15
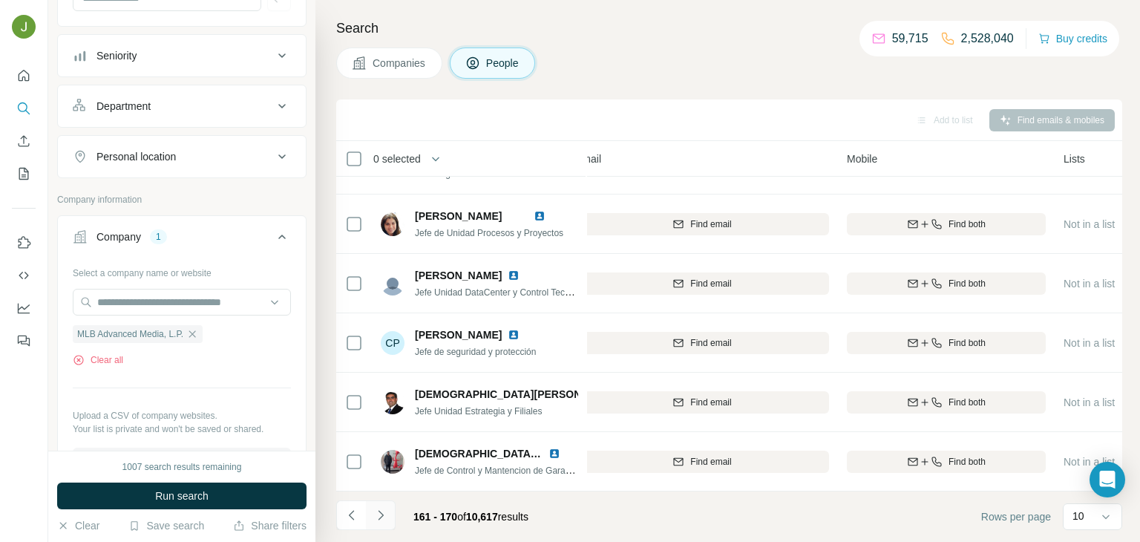
click at [380, 519] on icon "Navigate to next page" at bounding box center [380, 515] width 15 height 15
click at [380, 506] on button "Navigate to next page" at bounding box center [381, 515] width 30 height 30
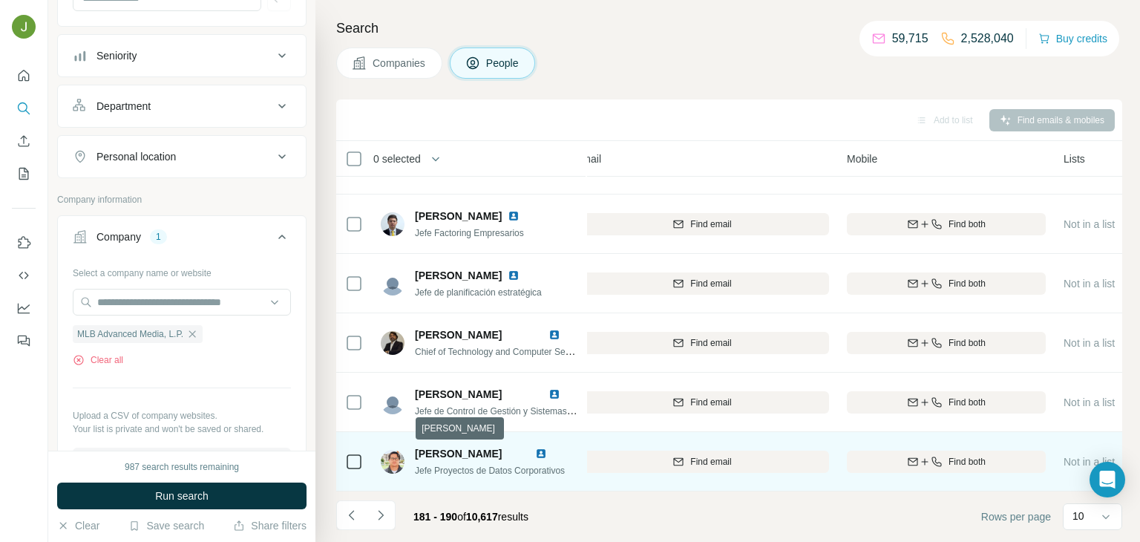
scroll to position [0, 186]
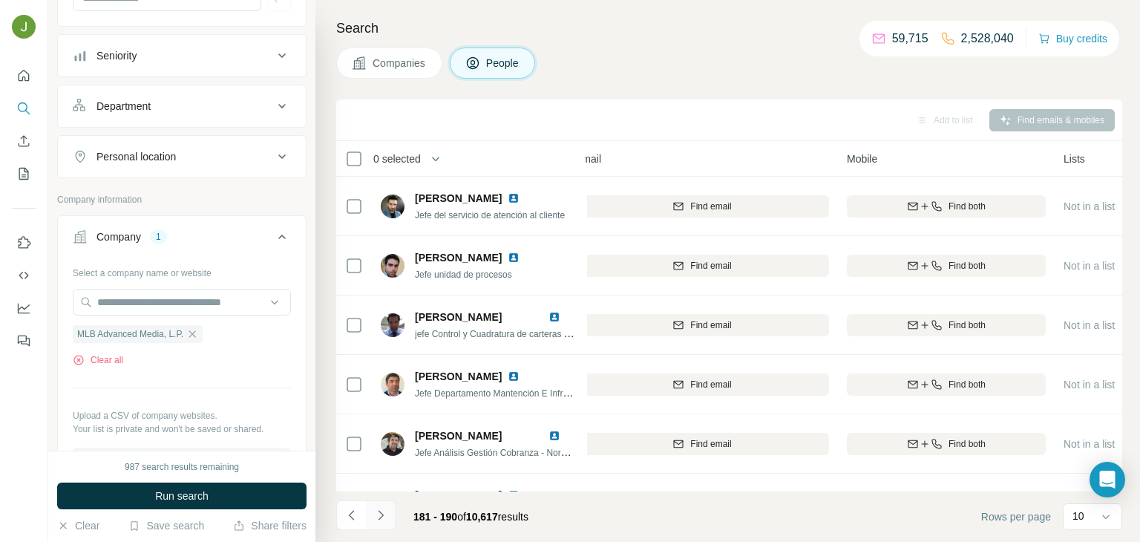
click at [381, 514] on icon "Navigate to next page" at bounding box center [380, 515] width 15 height 15
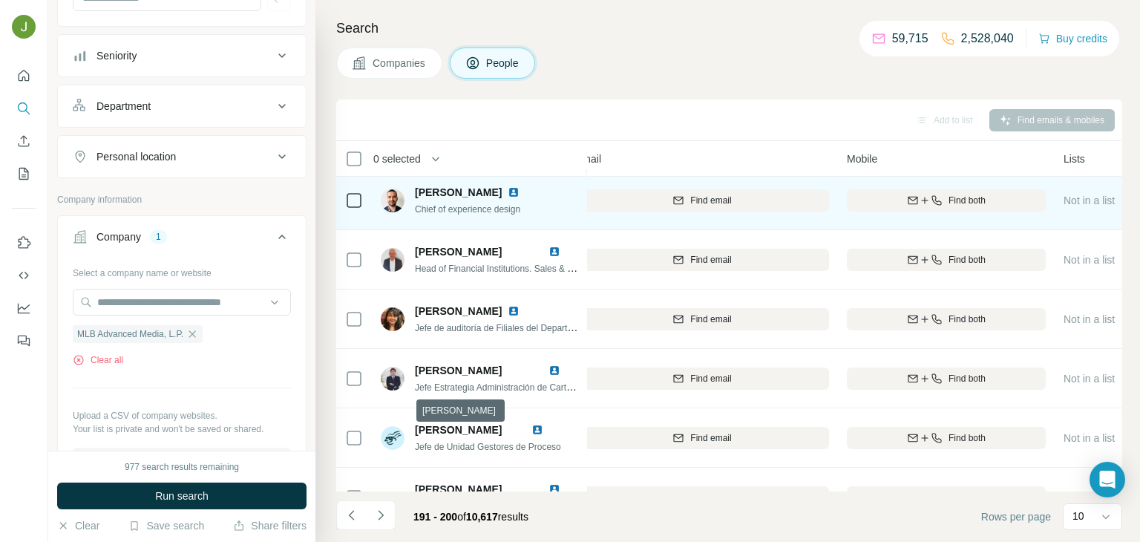
scroll to position [279, 186]
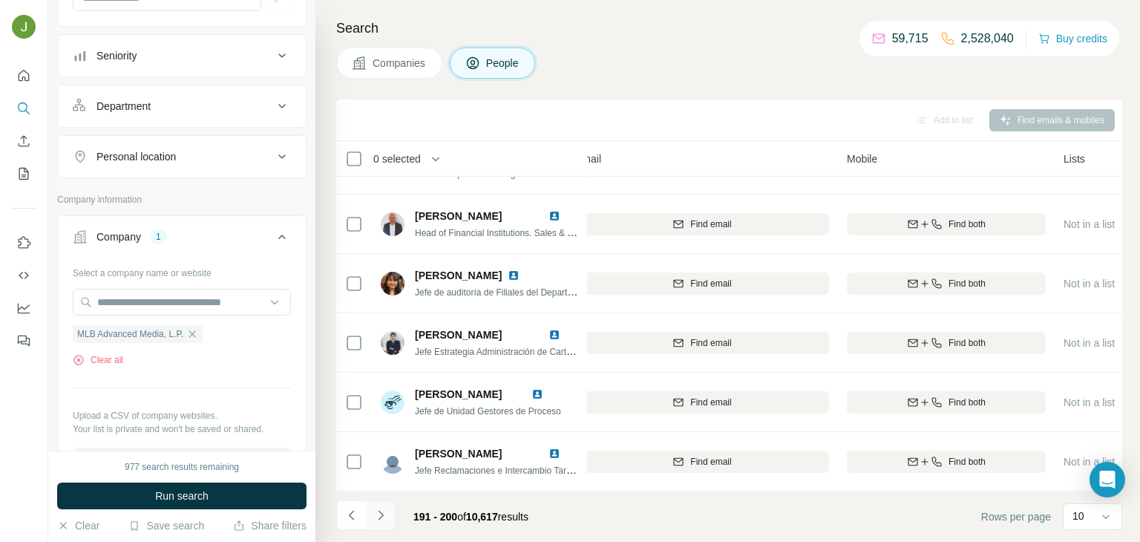
click at [384, 520] on icon "Navigate to next page" at bounding box center [380, 515] width 15 height 15
click at [375, 519] on icon "Navigate to next page" at bounding box center [380, 515] width 15 height 15
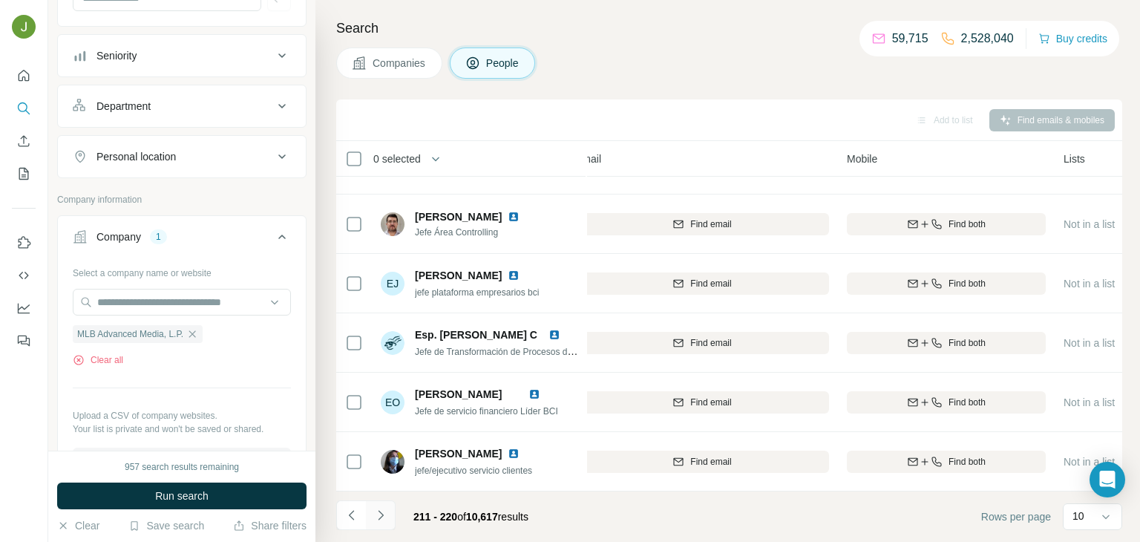
click at [376, 510] on icon "Navigate to next page" at bounding box center [380, 515] width 15 height 15
click at [376, 513] on icon "Navigate to next page" at bounding box center [380, 515] width 15 height 15
click at [381, 515] on icon "Navigate to next page" at bounding box center [380, 515] width 5 height 10
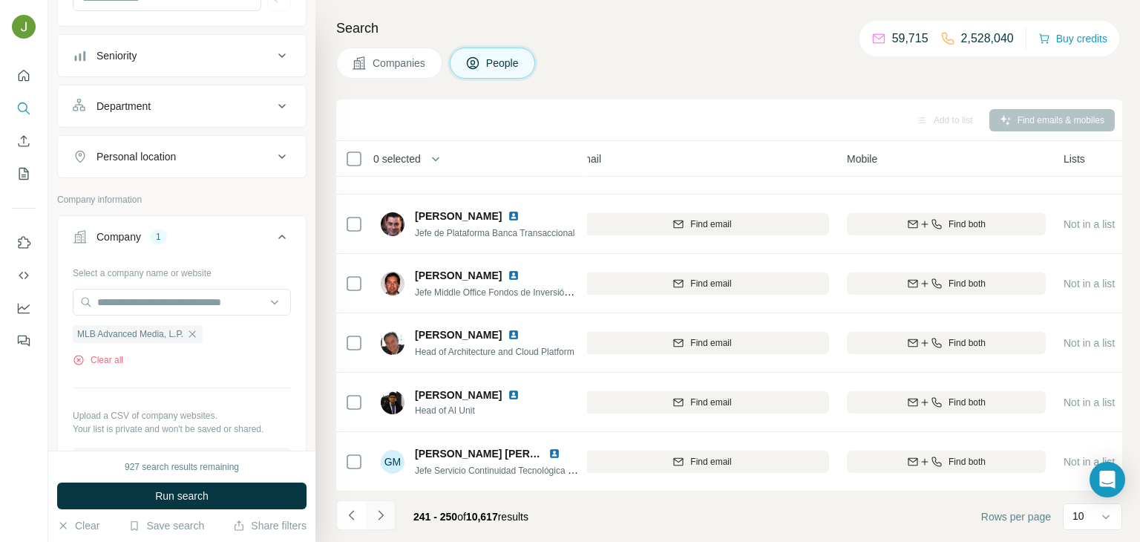
click at [394, 508] on button "Navigate to next page" at bounding box center [381, 515] width 30 height 30
click at [393, 501] on button "Navigate to next page" at bounding box center [381, 515] width 30 height 30
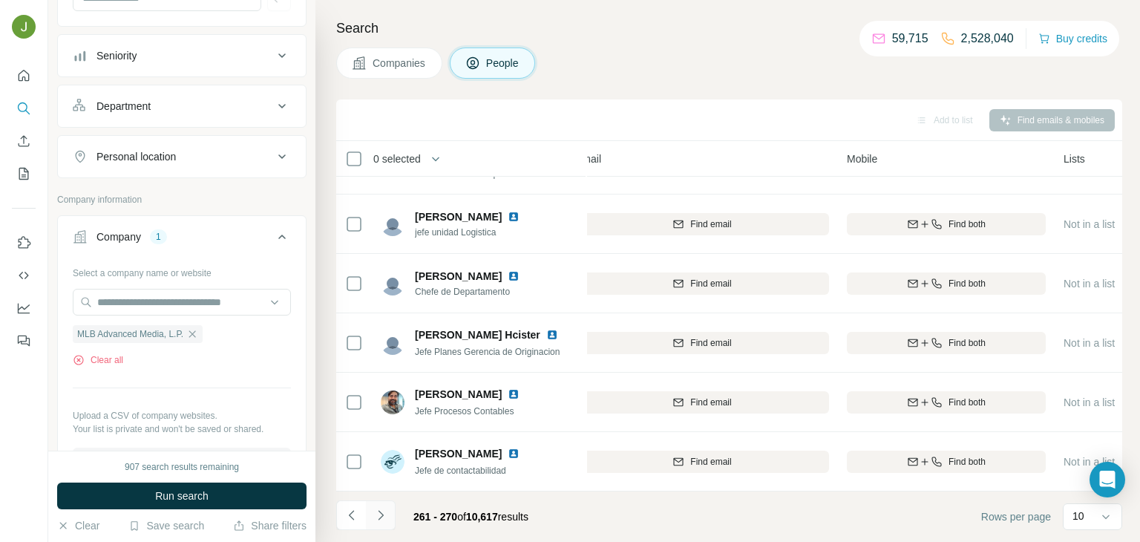
click at [381, 528] on button "Navigate to next page" at bounding box center [381, 515] width 30 height 30
click at [389, 515] on button "Navigate to next page" at bounding box center [381, 515] width 30 height 30
click at [381, 514] on icon "Navigate to next page" at bounding box center [380, 515] width 15 height 15
click at [374, 505] on button "Navigate to next page" at bounding box center [381, 515] width 30 height 30
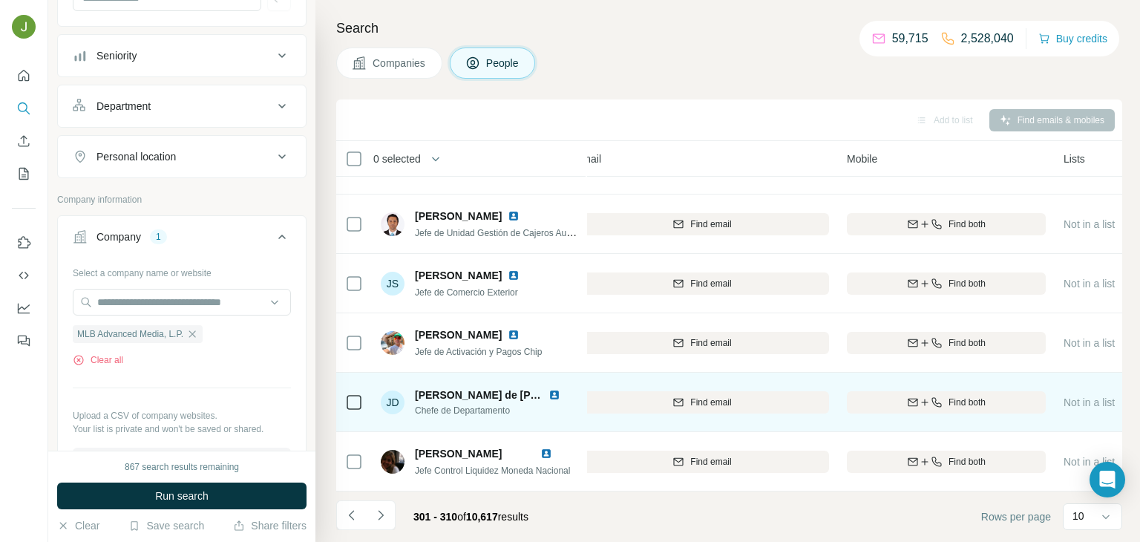
scroll to position [0, 186]
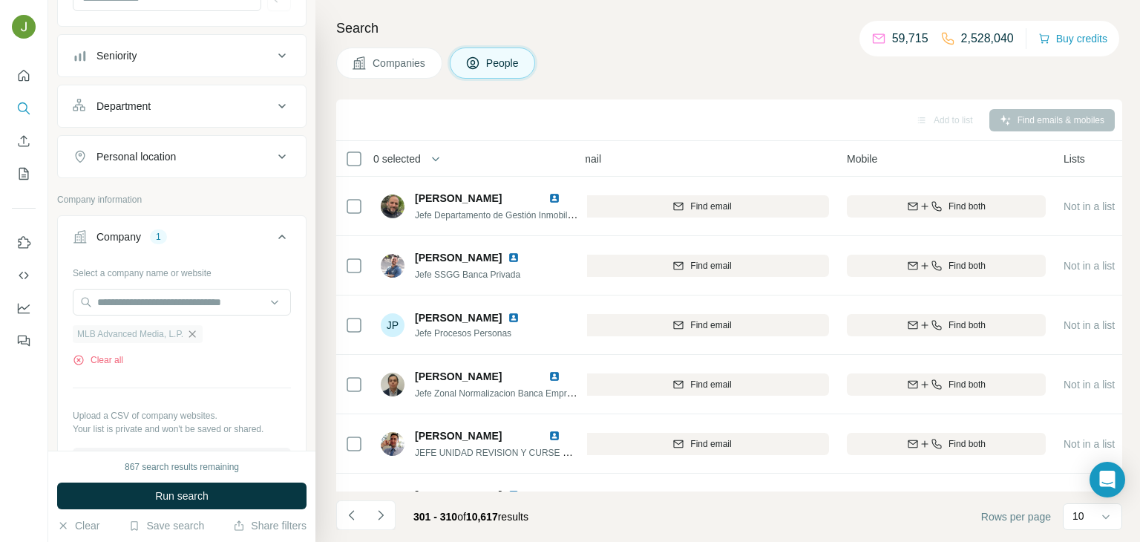
click at [196, 332] on icon "button" at bounding box center [192, 333] width 7 height 7
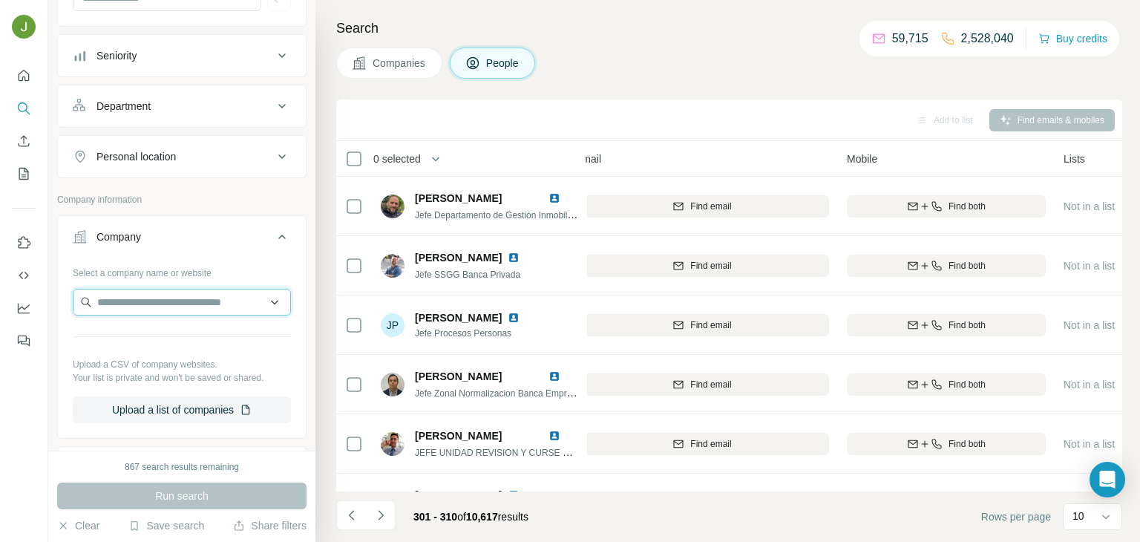
click at [171, 297] on input "text" at bounding box center [182, 302] width 218 height 27
paste input "**********"
click at [171, 297] on input "**********" at bounding box center [182, 302] width 218 height 27
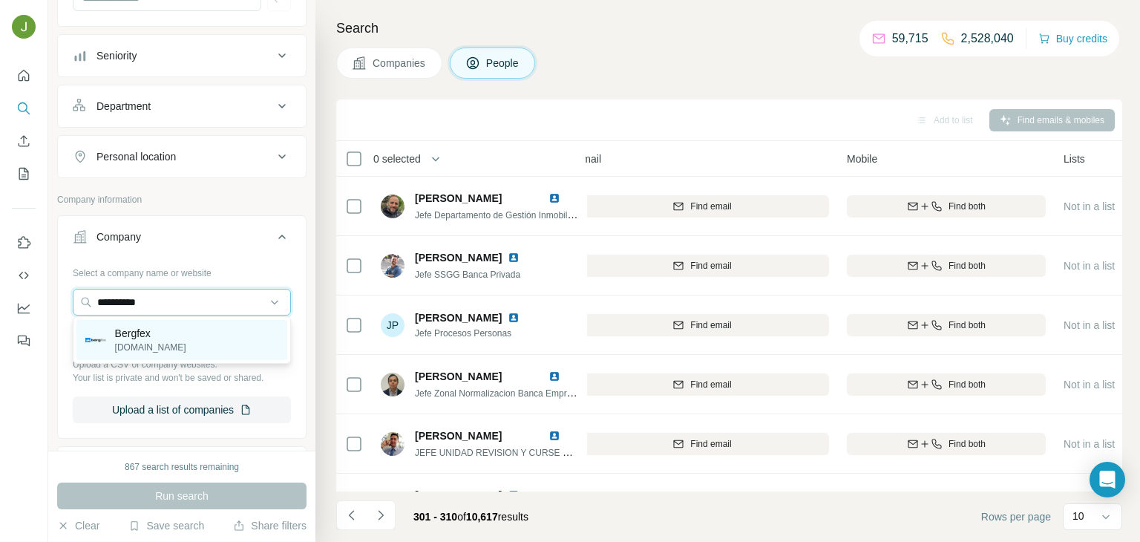
type input "**********"
click at [168, 341] on div "Bergfex [DOMAIN_NAME]" at bounding box center [181, 340] width 211 height 40
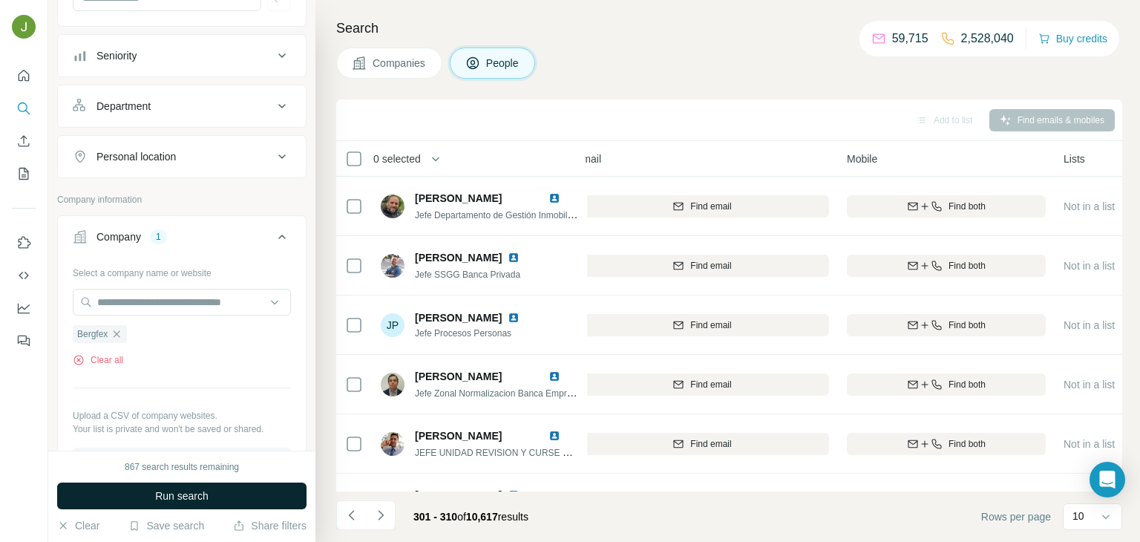
click at [217, 488] on button "Run search" at bounding box center [181, 495] width 249 height 27
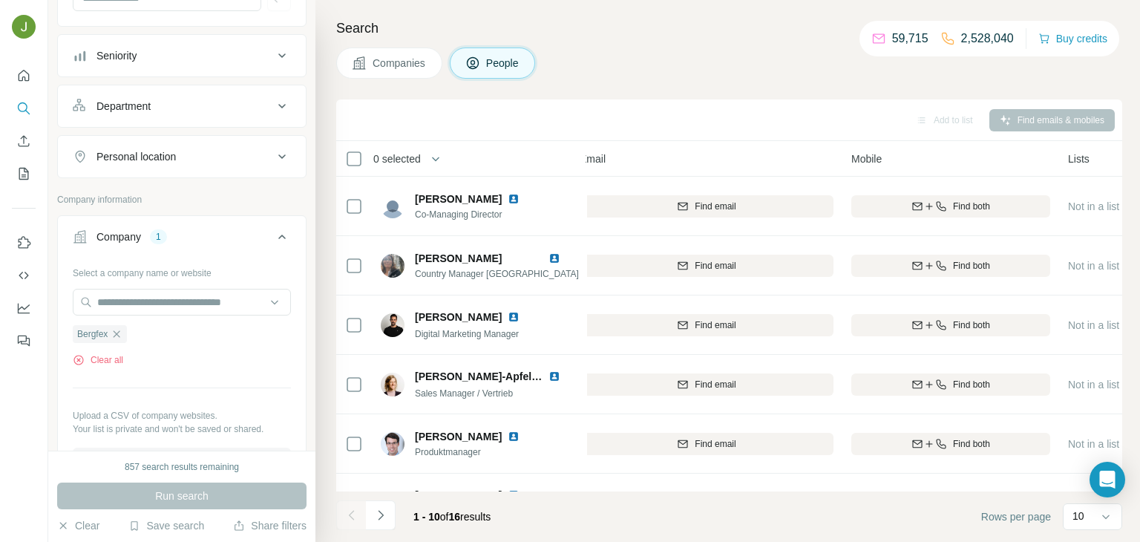
scroll to position [279, 181]
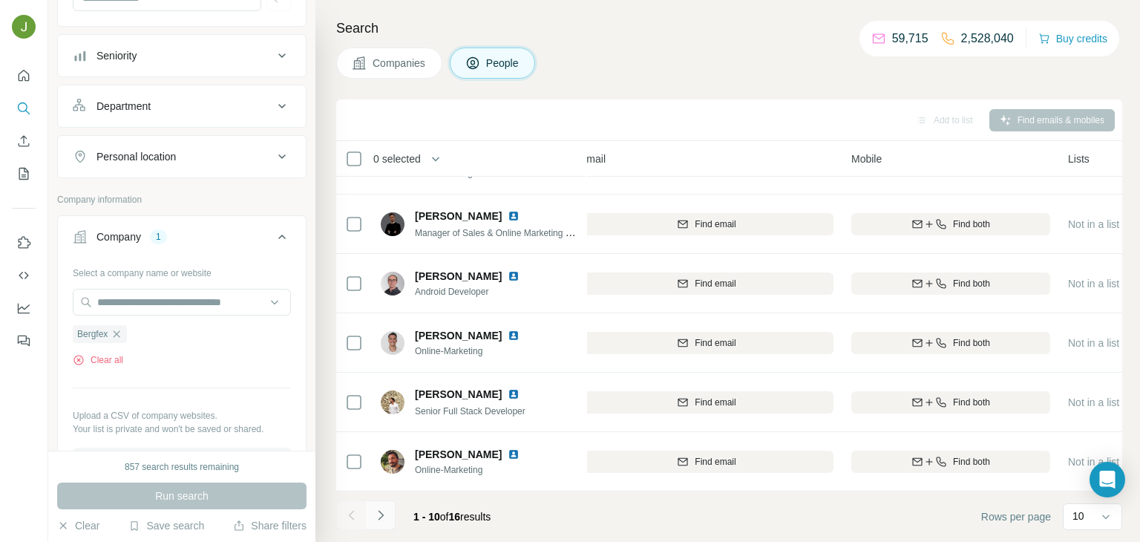
click at [384, 508] on icon "Navigate to next page" at bounding box center [380, 515] width 15 height 15
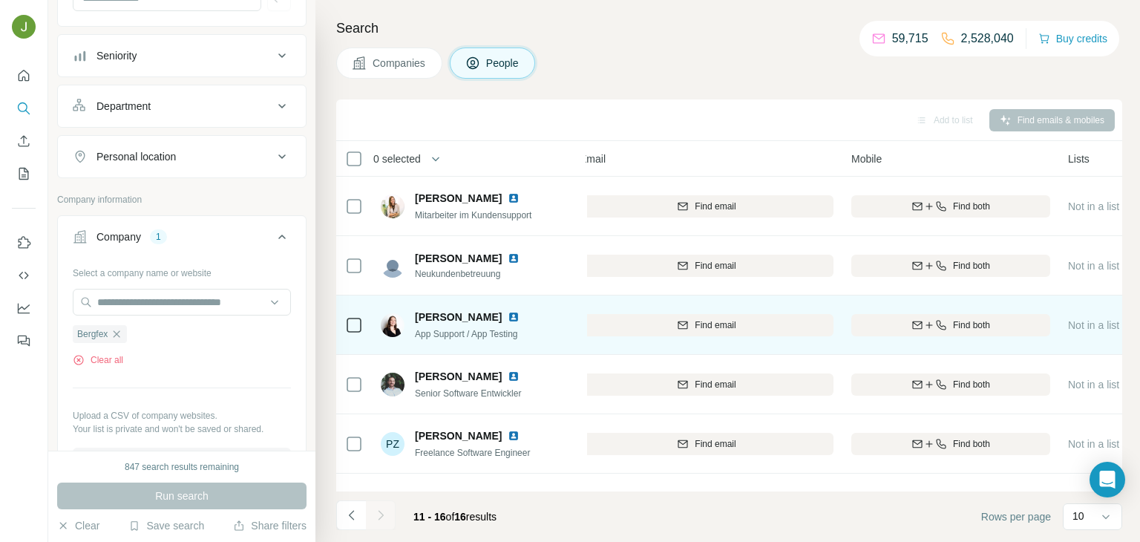
scroll to position [42, 181]
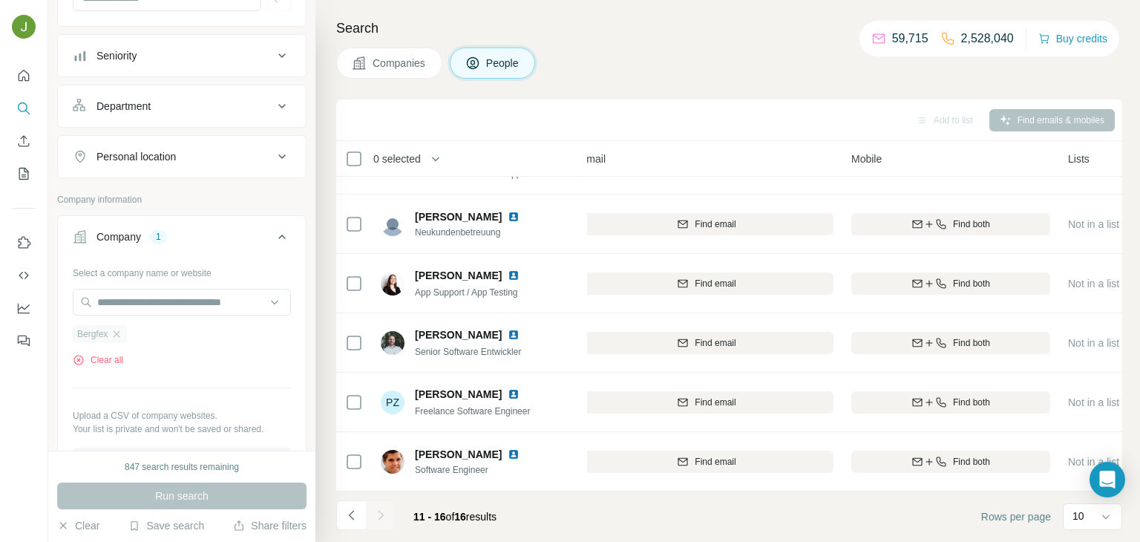
click at [116, 338] on div "Bergfex" at bounding box center [100, 334] width 54 height 18
click at [108, 301] on input "text" at bounding box center [182, 302] width 218 height 27
click at [48, 327] on div "New search Hide Company lookalikes Personal information Job title Seniority Dep…" at bounding box center [181, 225] width 267 height 450
click at [78, 364] on icon "button" at bounding box center [79, 360] width 12 height 12
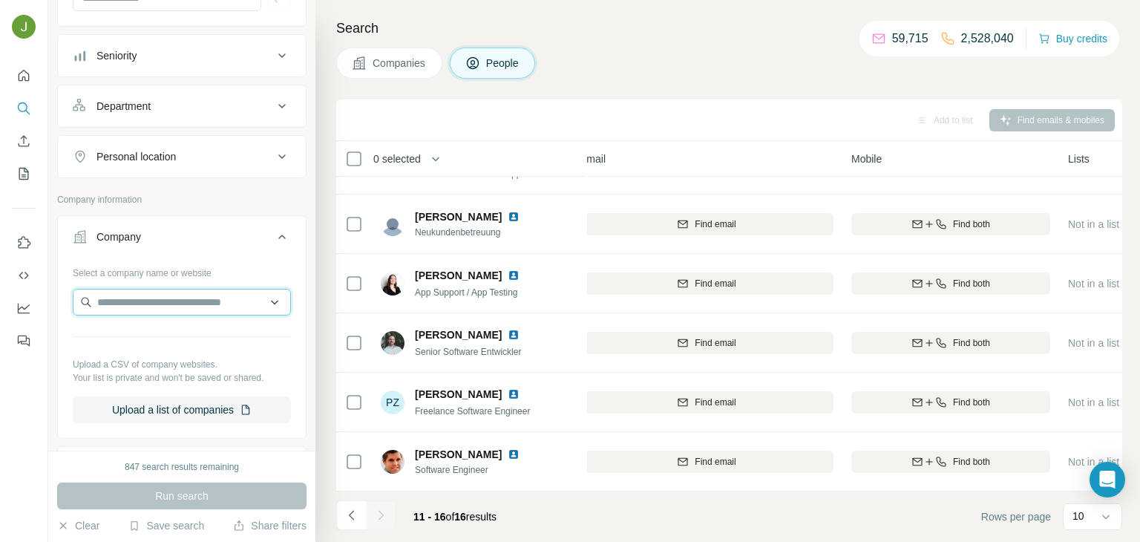
click at [162, 295] on input "text" at bounding box center [182, 302] width 218 height 27
paste input "**********"
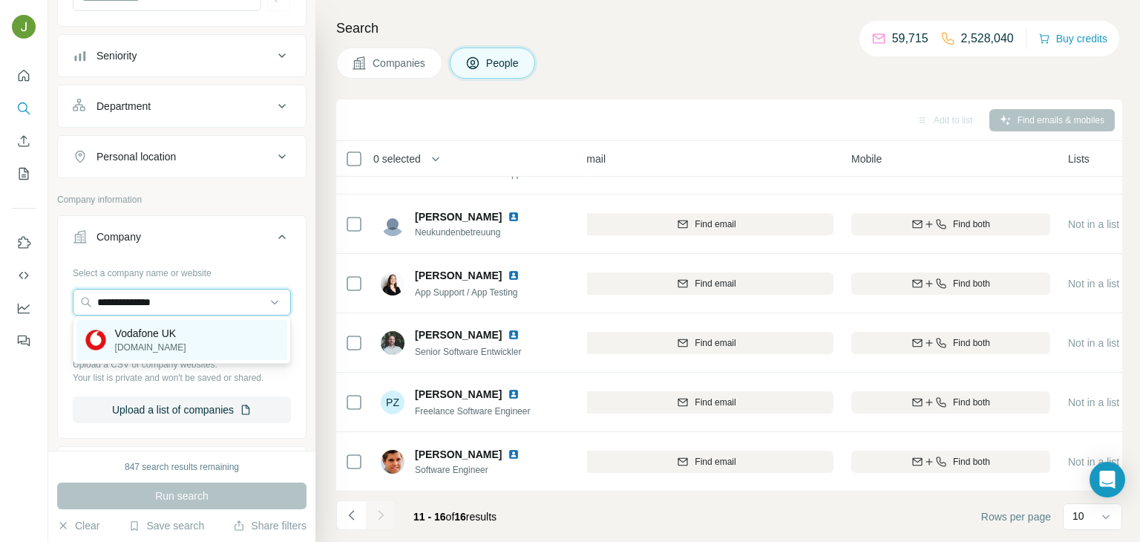
type input "**********"
click at [174, 336] on p "Vodafone UK" at bounding box center [150, 333] width 71 height 15
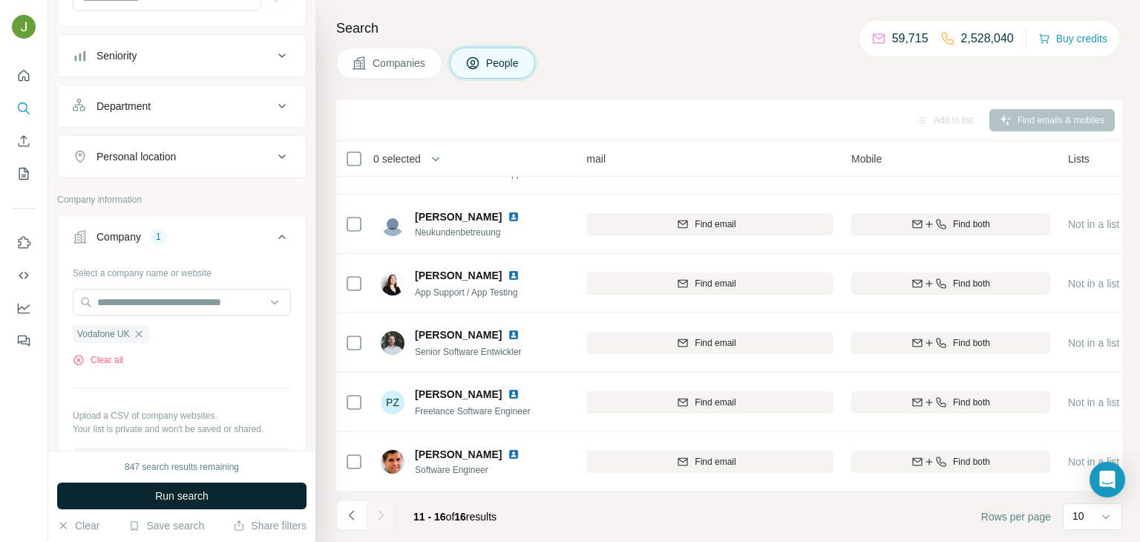
click at [199, 492] on span "Run search" at bounding box center [181, 495] width 53 height 15
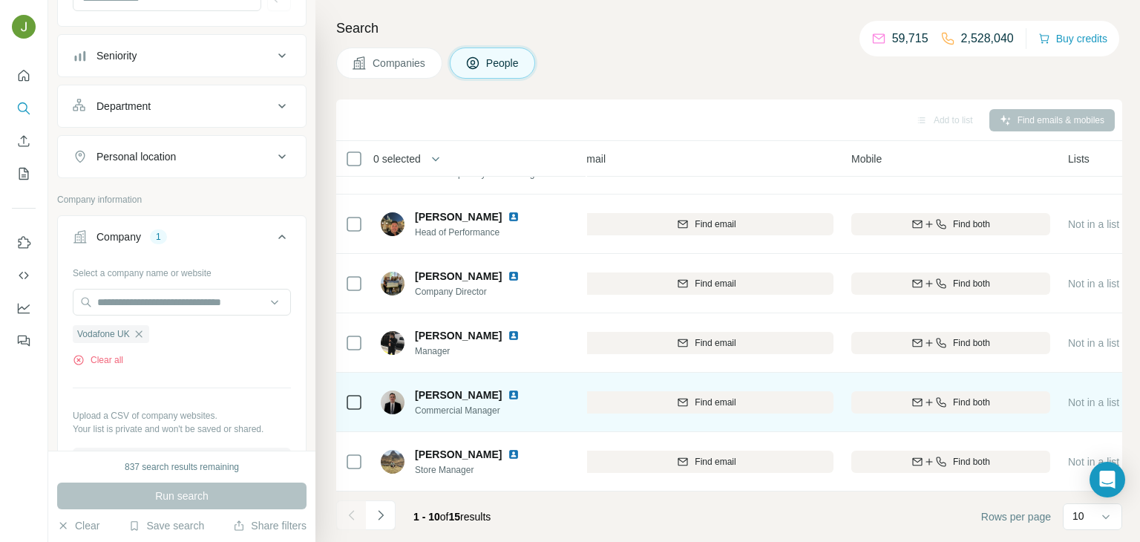
scroll to position [279, 181]
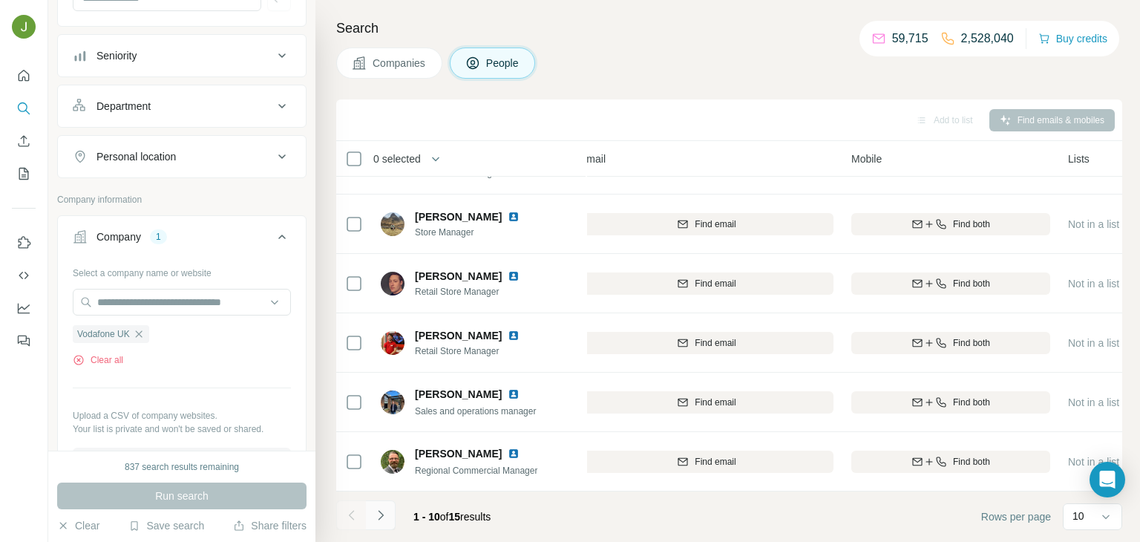
click at [382, 517] on icon "Navigate to next page" at bounding box center [380, 515] width 15 height 15
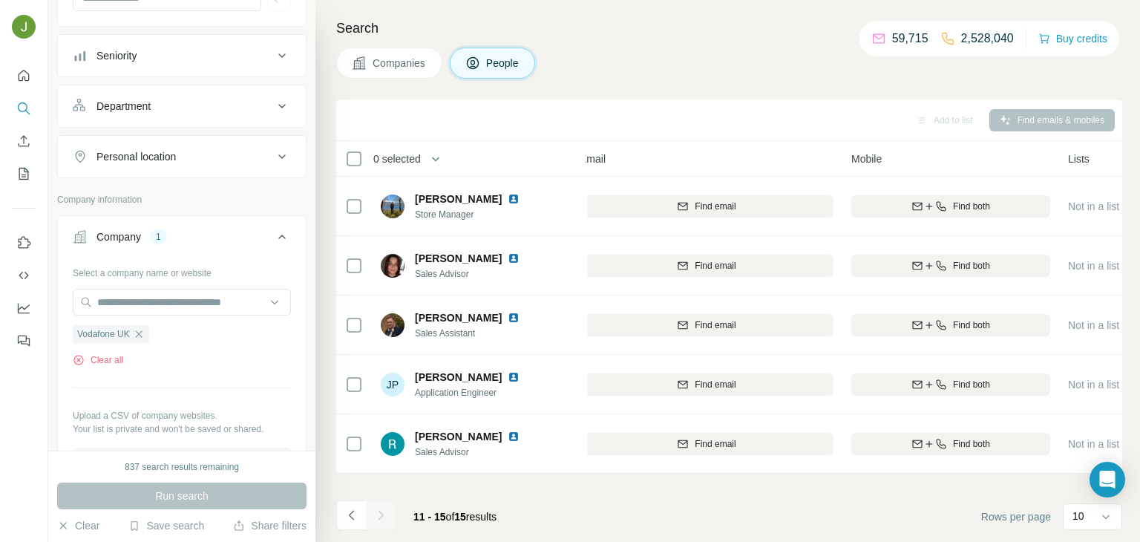
scroll to position [0, 181]
click at [107, 358] on button "Clear all" at bounding box center [98, 359] width 50 height 13
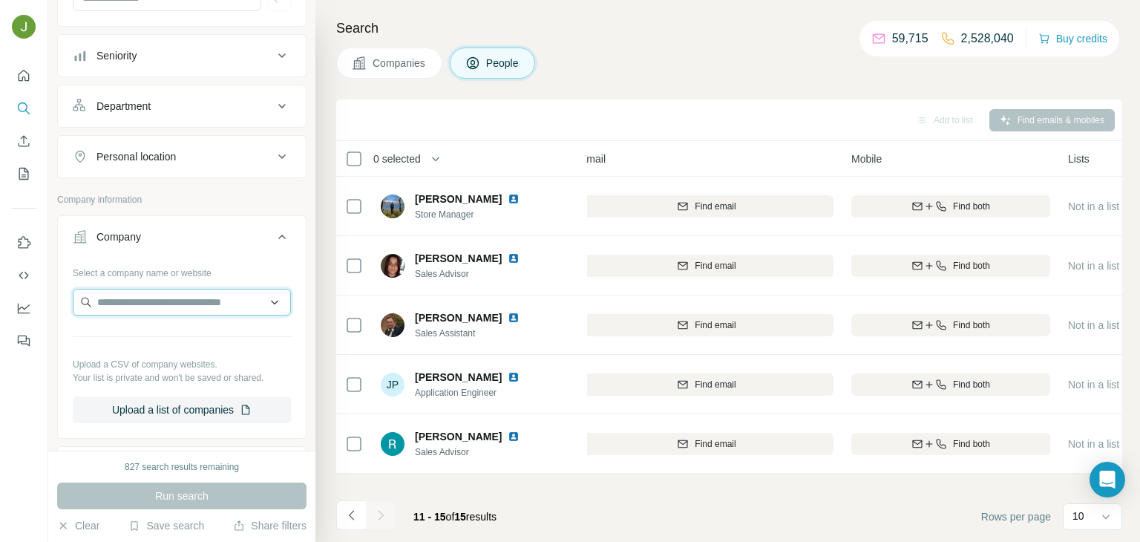
click at [111, 300] on input "text" at bounding box center [182, 302] width 218 height 27
type input "********"
click at [144, 333] on div "Ngl [DOMAIN_NAME]" at bounding box center [181, 340] width 211 height 40
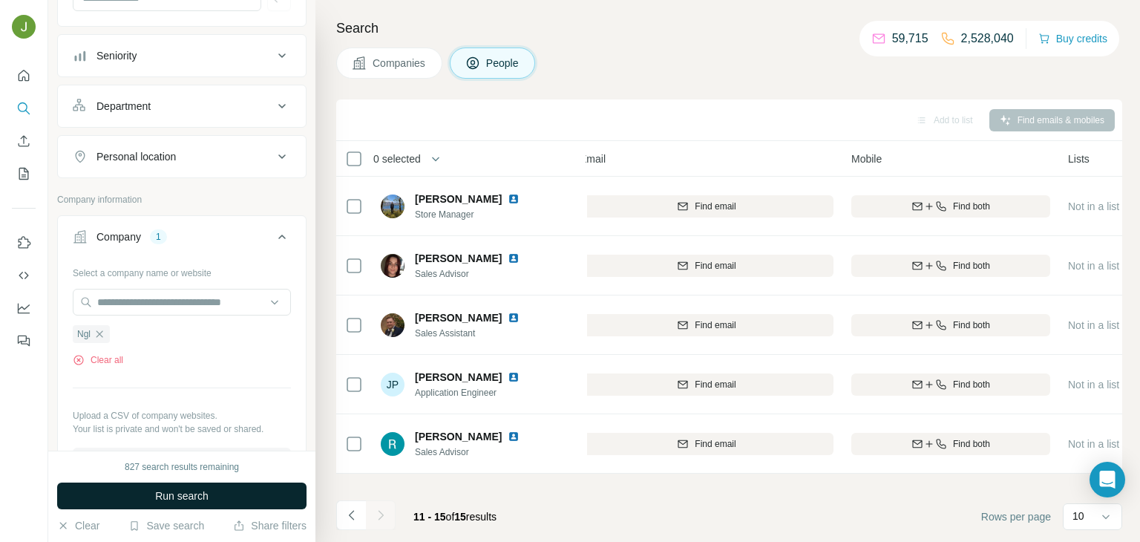
click at [173, 496] on span "Run search" at bounding box center [181, 495] width 53 height 15
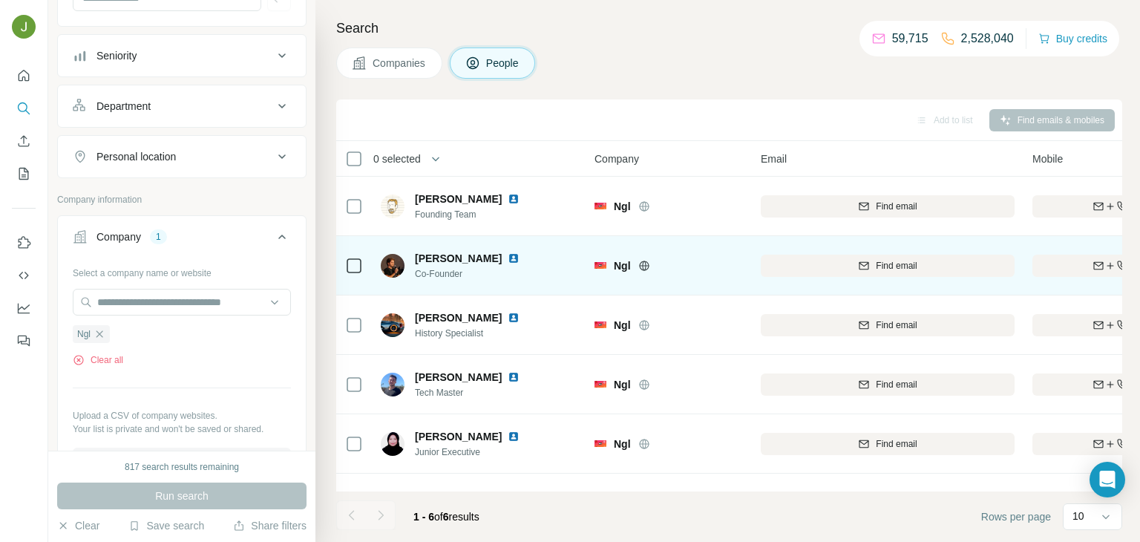
scroll to position [42, 0]
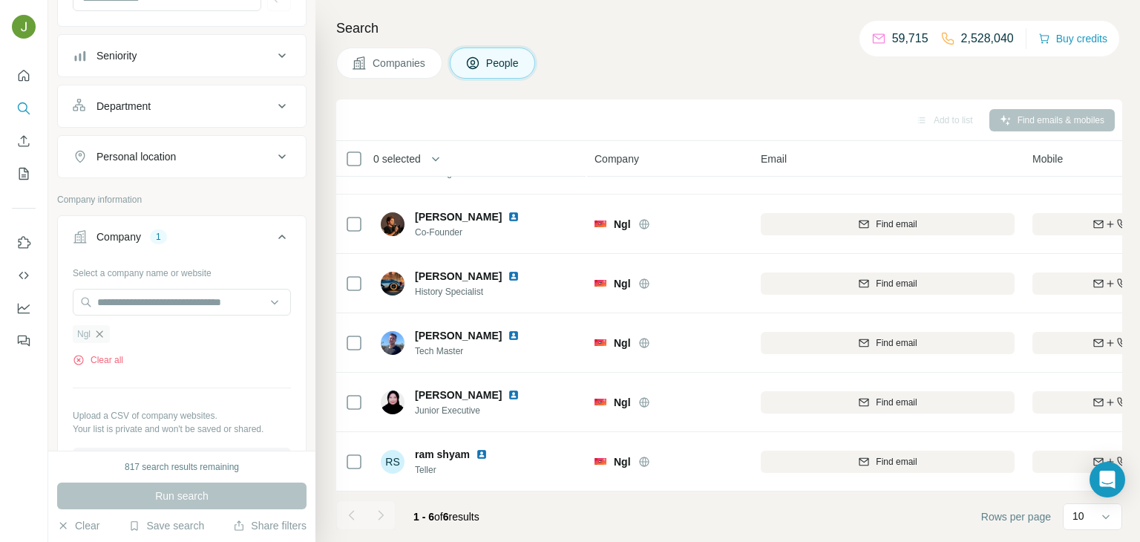
click at [101, 337] on icon "button" at bounding box center [100, 334] width 12 height 12
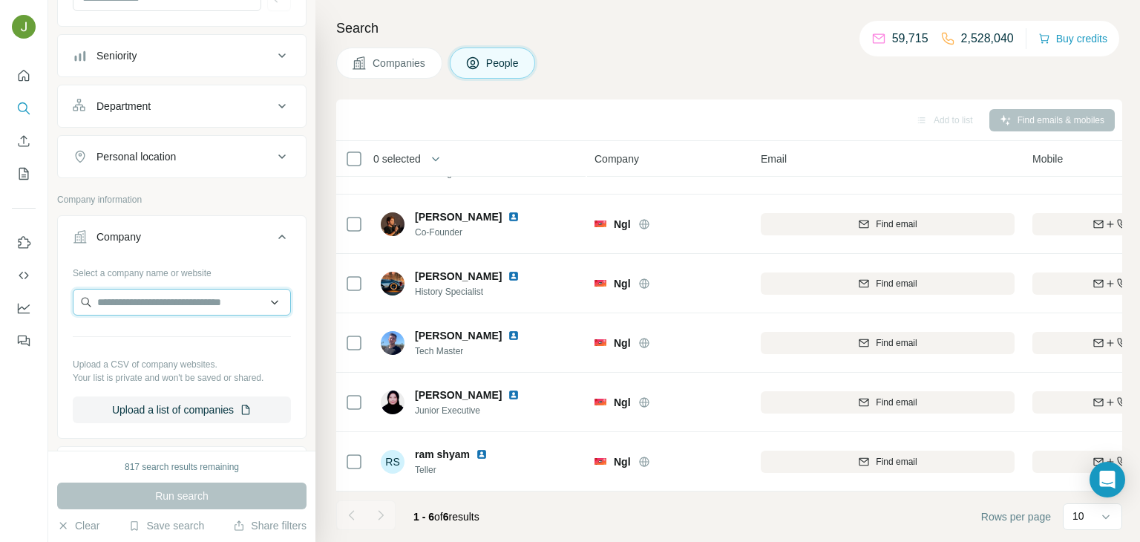
click at [145, 300] on input "text" at bounding box center [182, 302] width 218 height 27
paste input "**********"
type input "**********"
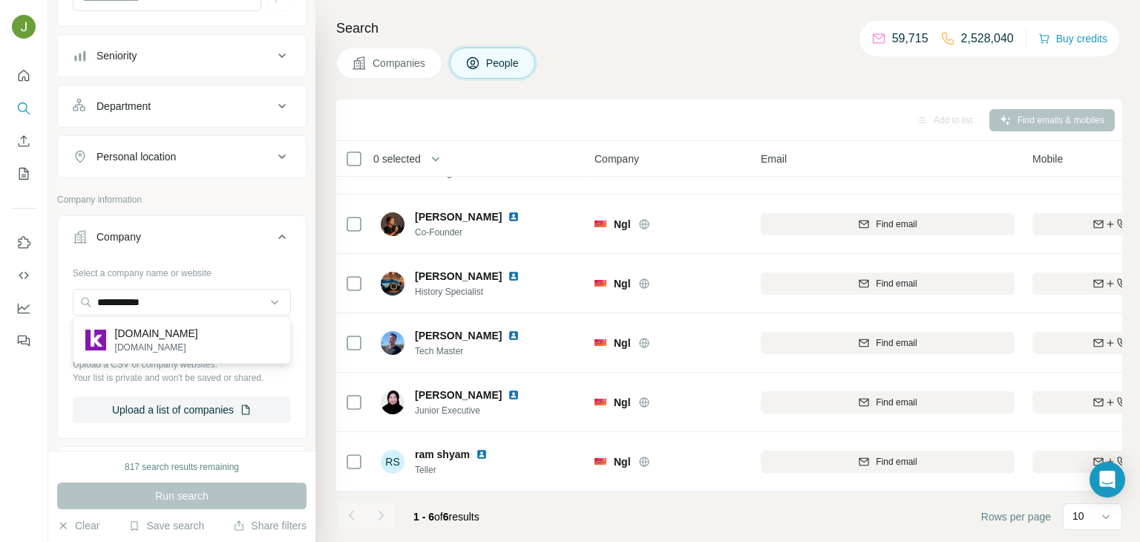
click at [186, 344] on div "[DOMAIN_NAME] [DOMAIN_NAME]" at bounding box center [181, 340] width 211 height 40
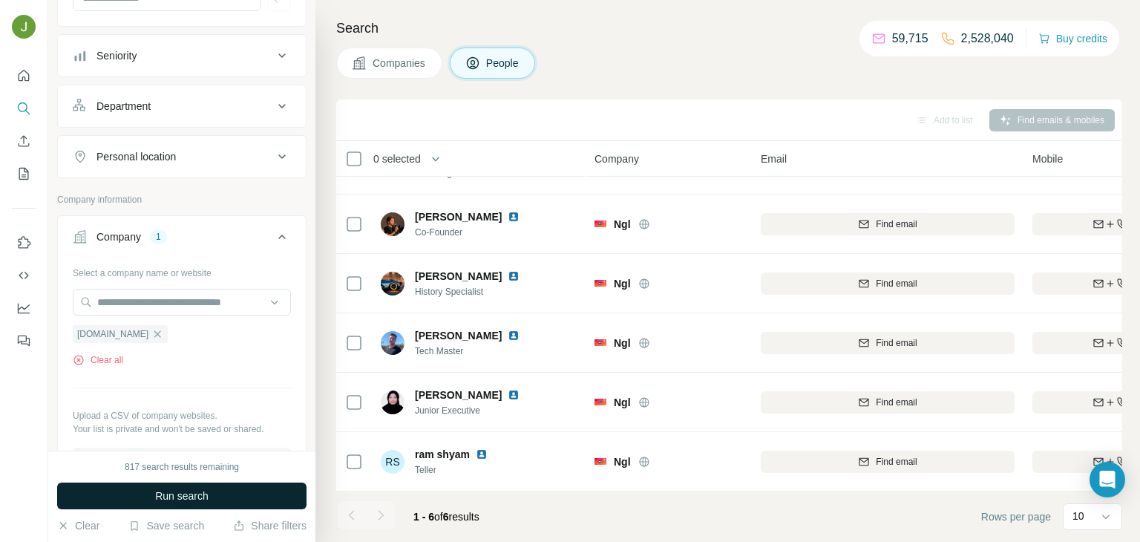
click at [222, 493] on button "Run search" at bounding box center [181, 495] width 249 height 27
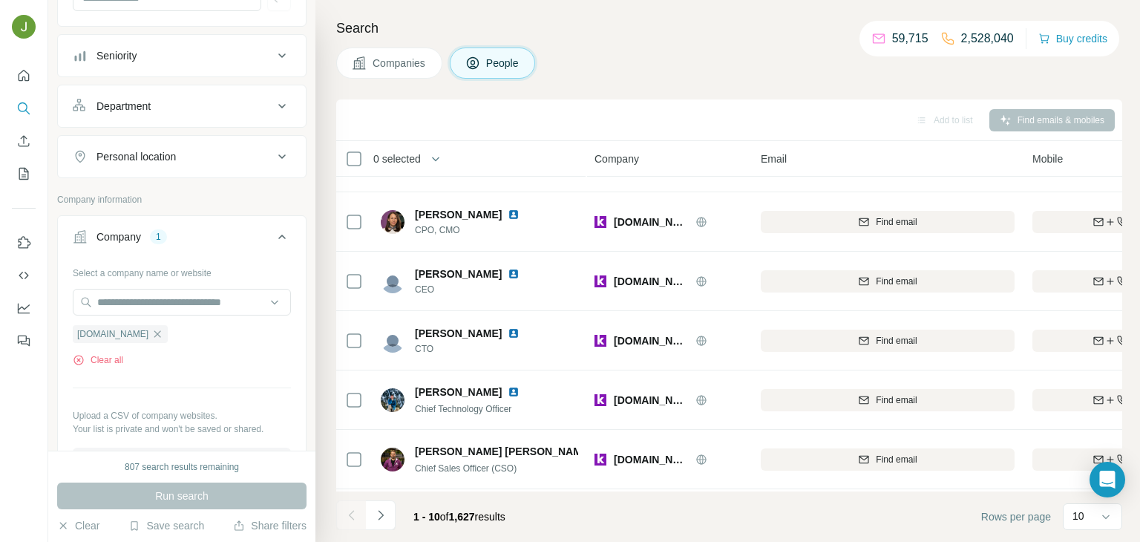
scroll to position [279, 0]
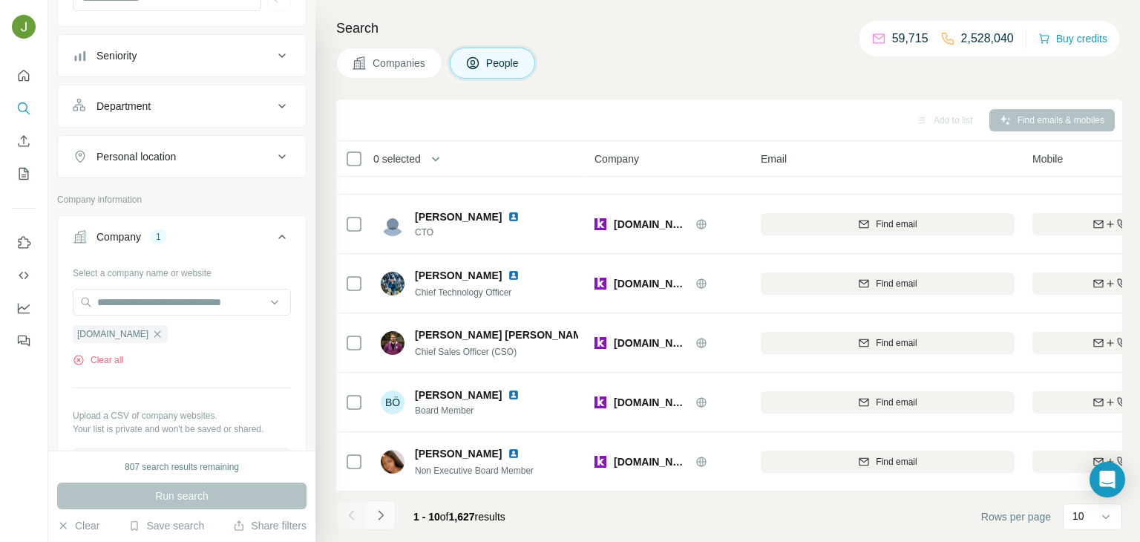
click at [387, 510] on icon "Navigate to next page" at bounding box center [380, 515] width 15 height 15
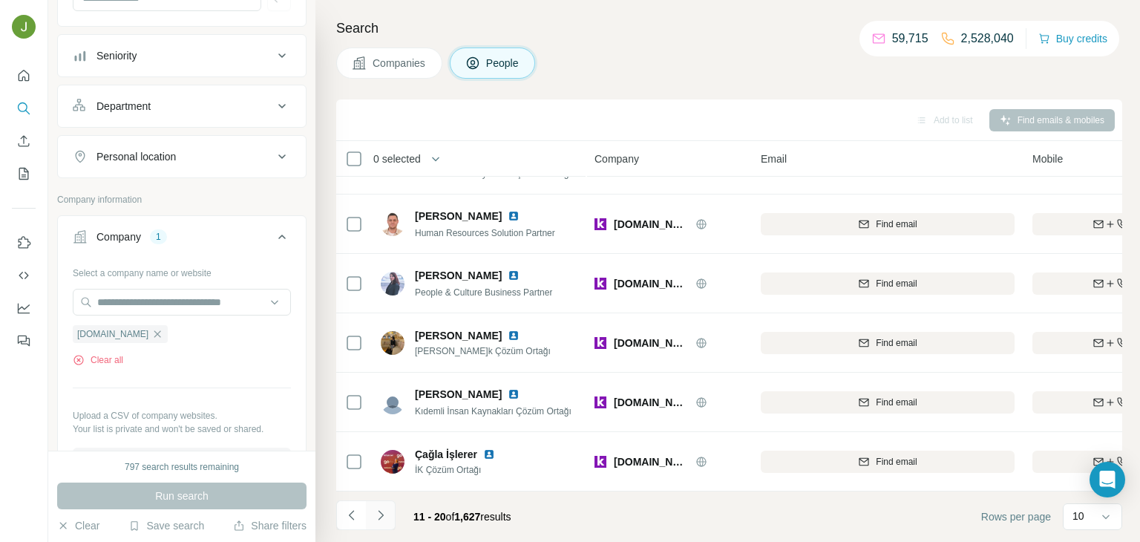
click at [380, 515] on icon "Navigate to next page" at bounding box center [380, 515] width 15 height 15
click at [382, 520] on icon "Navigate to next page" at bounding box center [380, 515] width 15 height 15
click at [154, 334] on icon "button" at bounding box center [157, 333] width 7 height 7
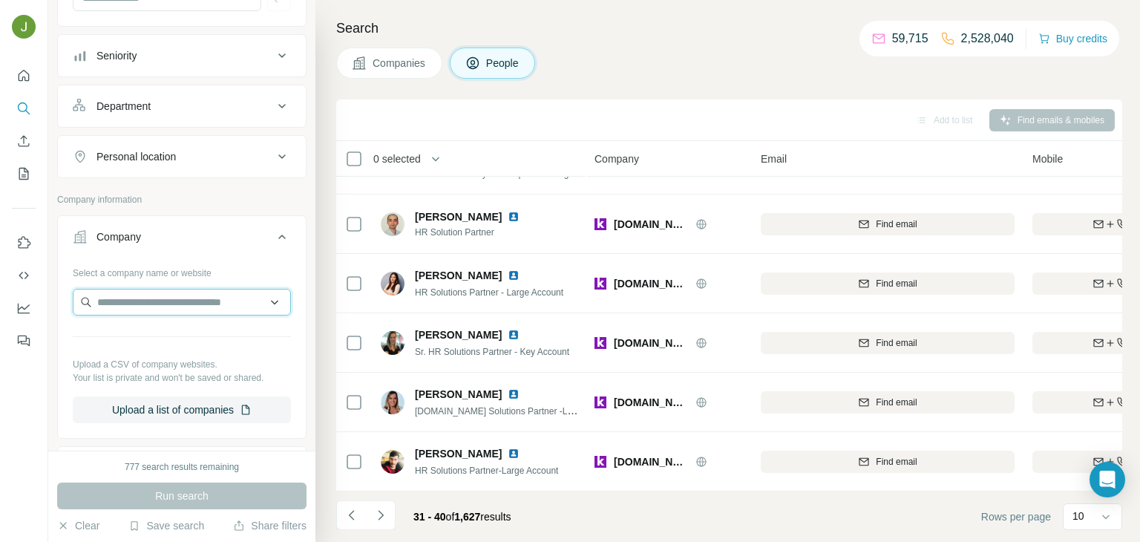
click at [111, 306] on input "text" at bounding box center [182, 302] width 218 height 27
paste input "*******"
type input "*******"
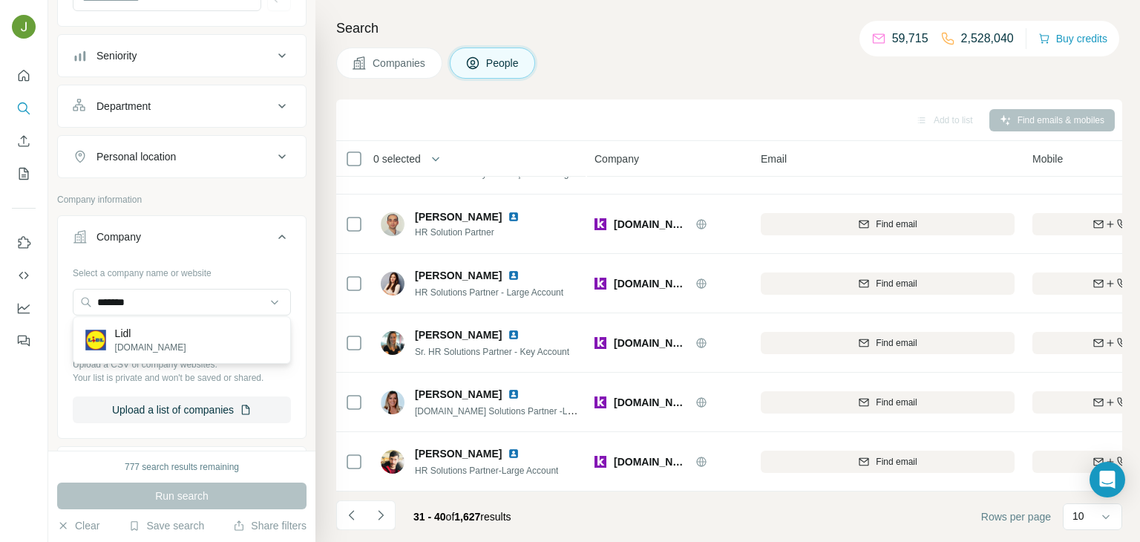
click at [194, 341] on div "Lidl [DOMAIN_NAME]" at bounding box center [181, 340] width 211 height 40
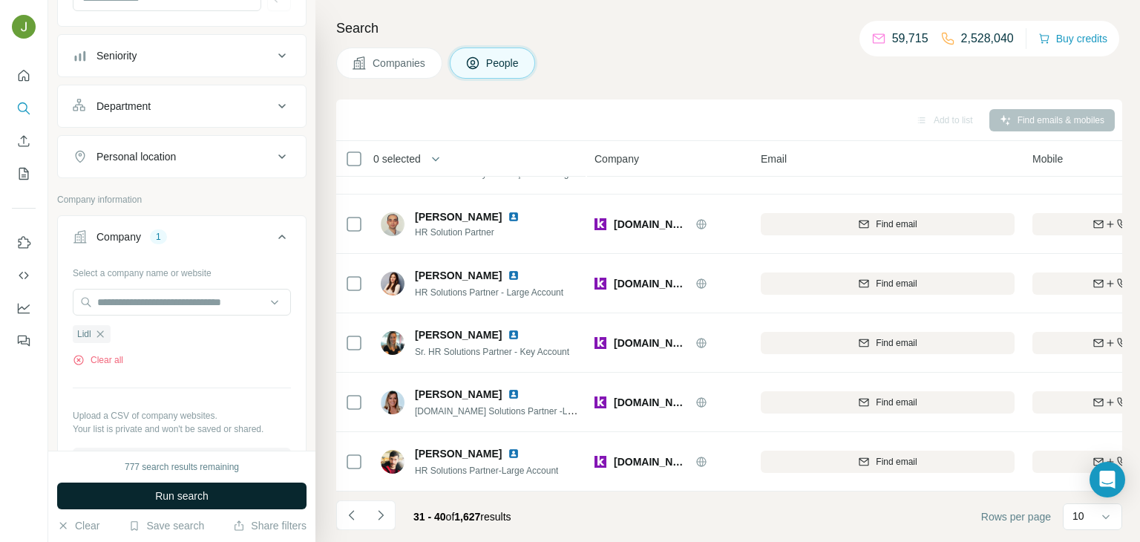
click at [252, 499] on button "Run search" at bounding box center [181, 495] width 249 height 27
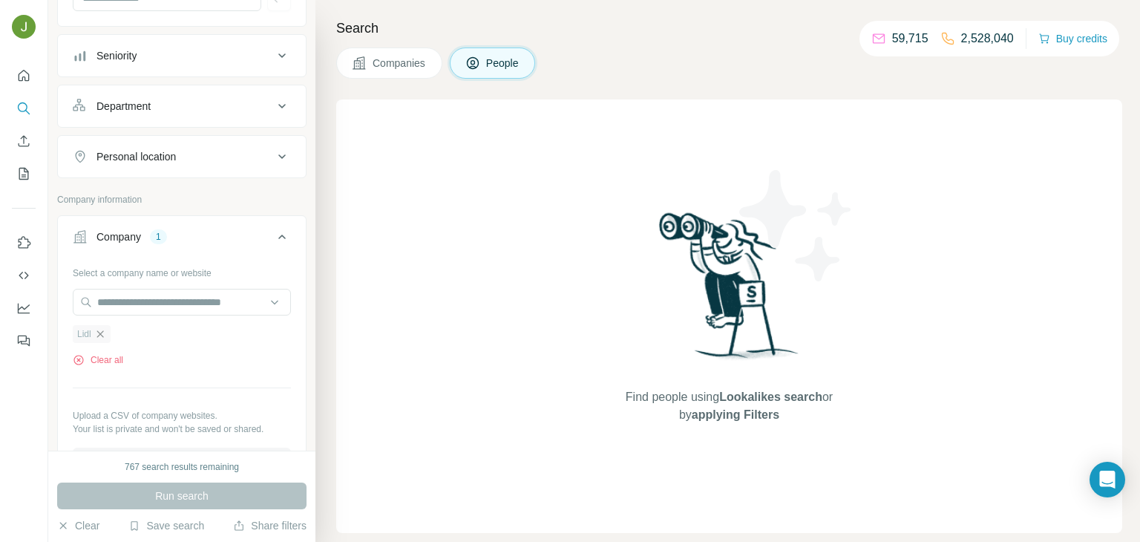
click at [98, 328] on icon "button" at bounding box center [100, 334] width 12 height 12
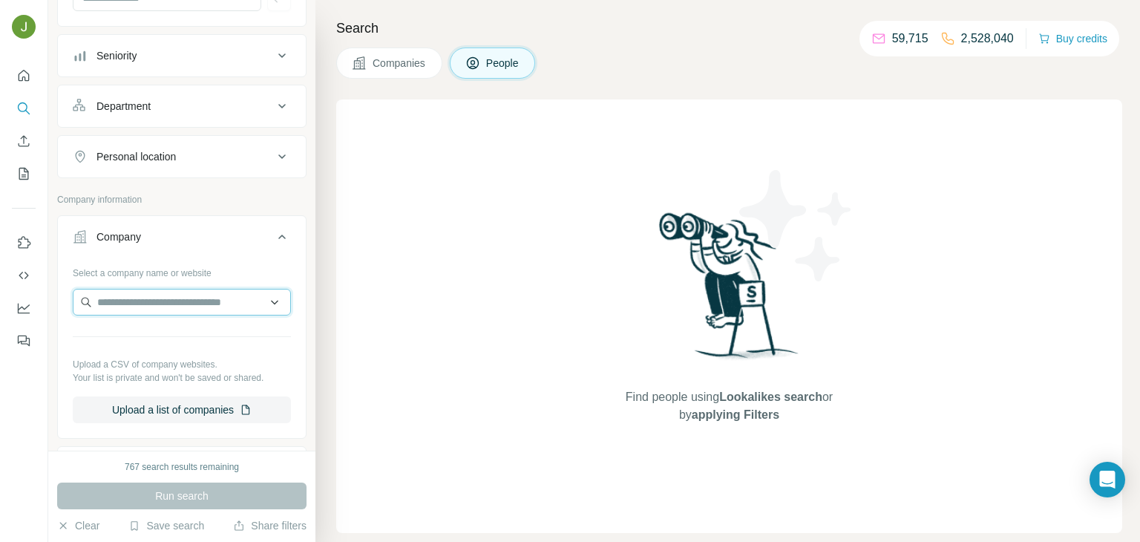
click at [126, 305] on input "text" at bounding box center [182, 302] width 218 height 27
paste input "**********"
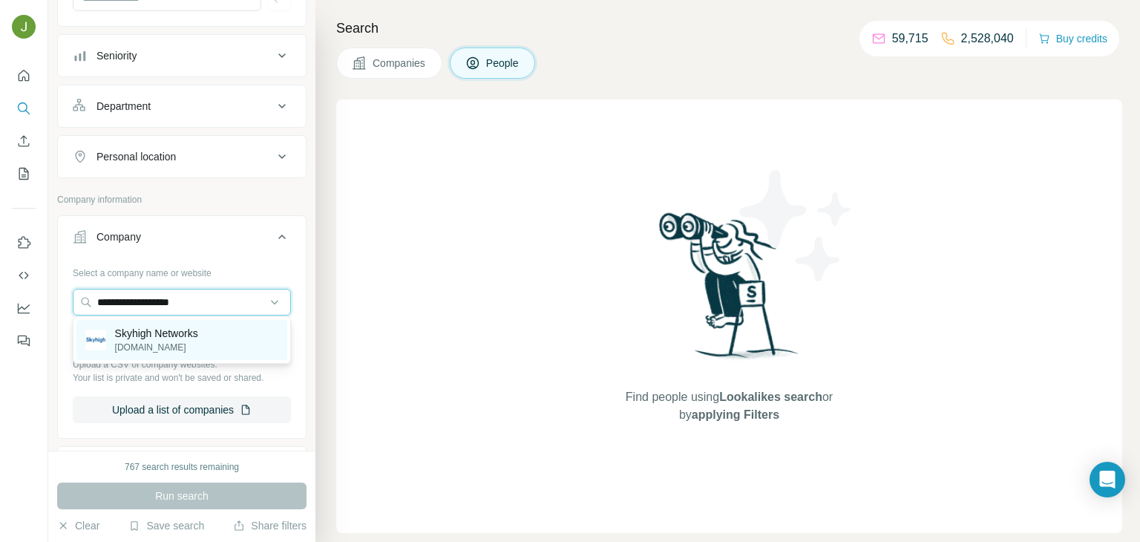
type input "**********"
click at [187, 334] on p "Skyhigh Networks" at bounding box center [156, 333] width 83 height 15
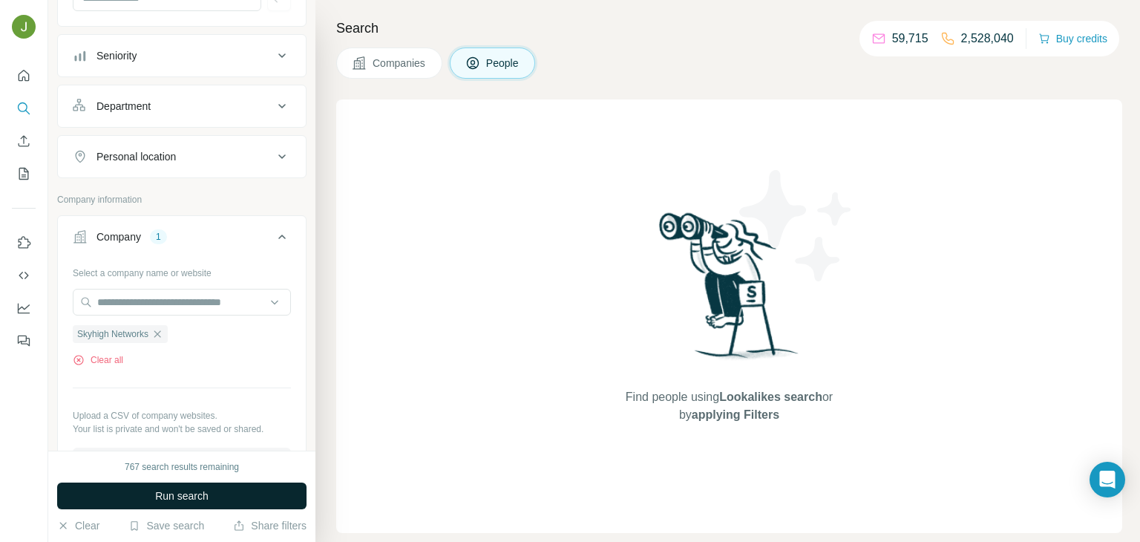
click at [227, 499] on button "Run search" at bounding box center [181, 495] width 249 height 27
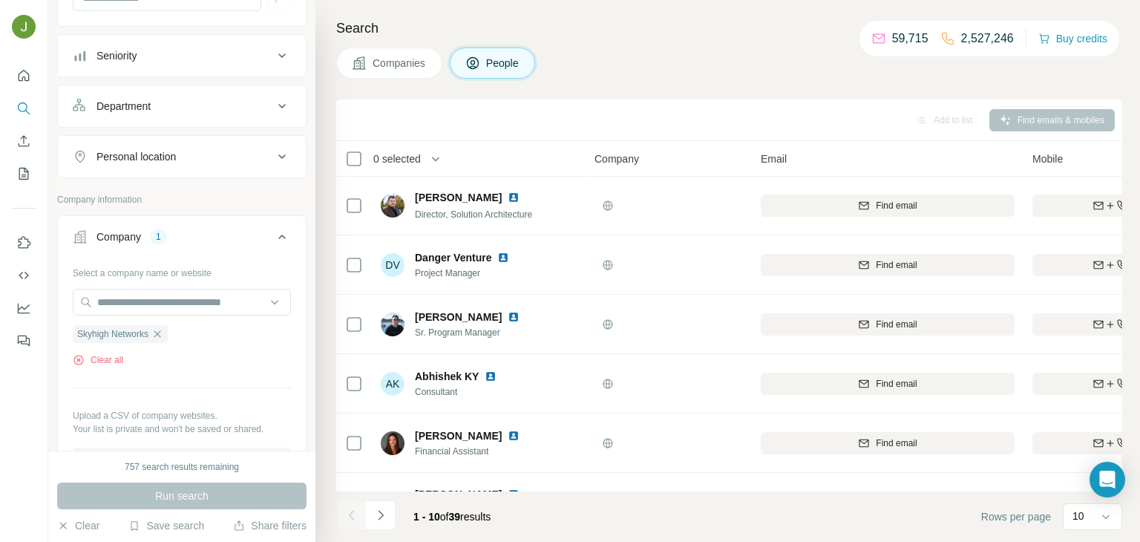
scroll to position [279, 0]
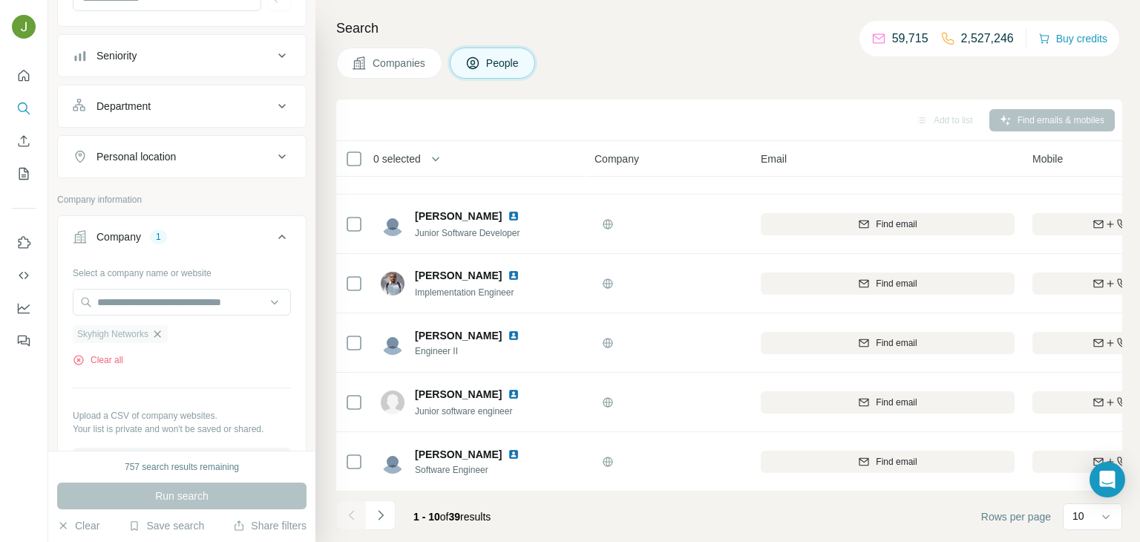
click at [160, 332] on icon "button" at bounding box center [157, 334] width 12 height 12
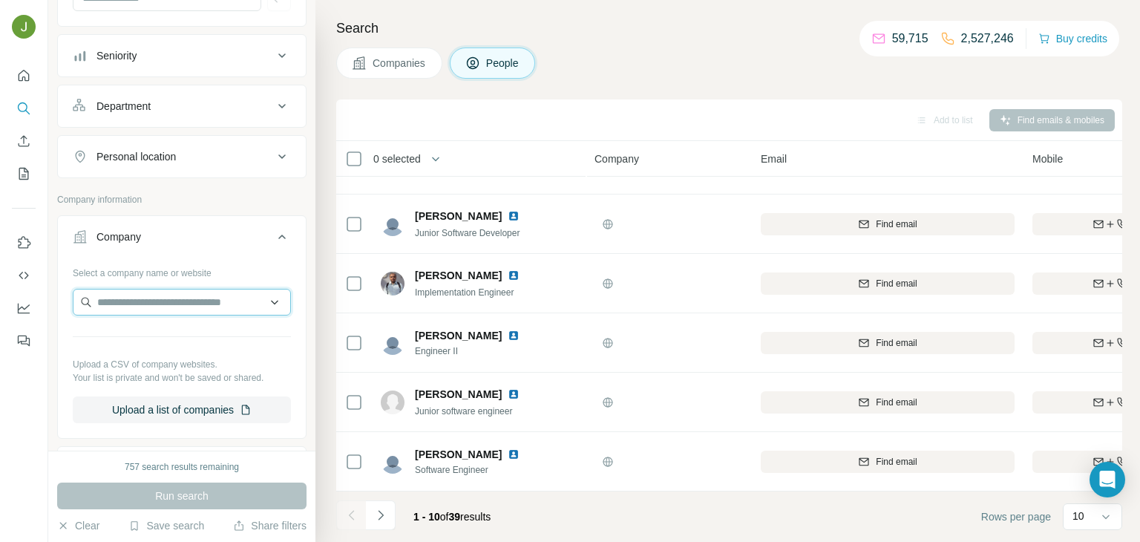
click at [145, 304] on input "text" at bounding box center [182, 302] width 218 height 27
paste input "**********"
type input "**********"
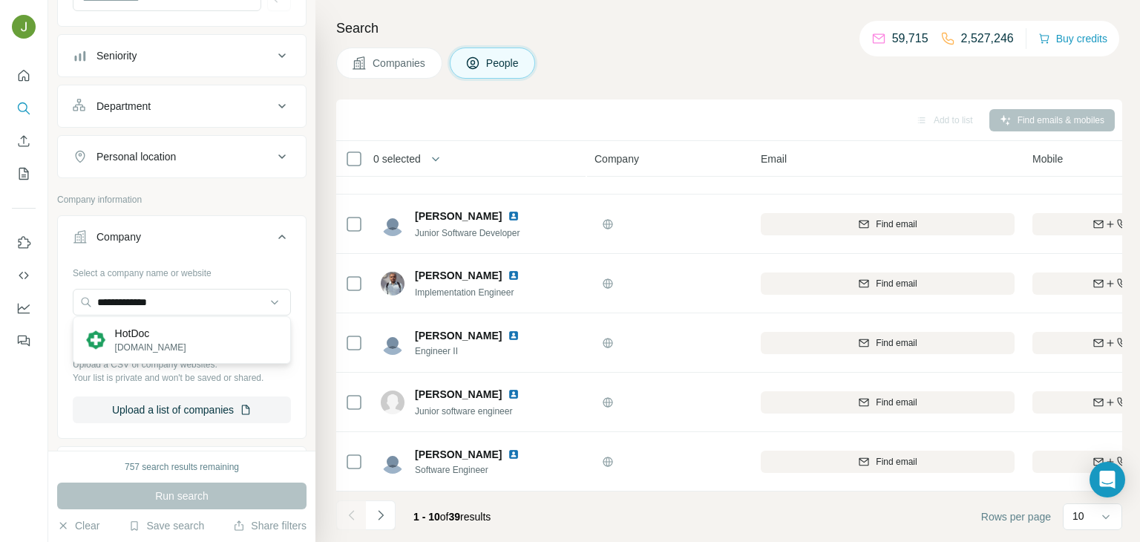
click at [165, 331] on p "HotDoc" at bounding box center [150, 333] width 71 height 15
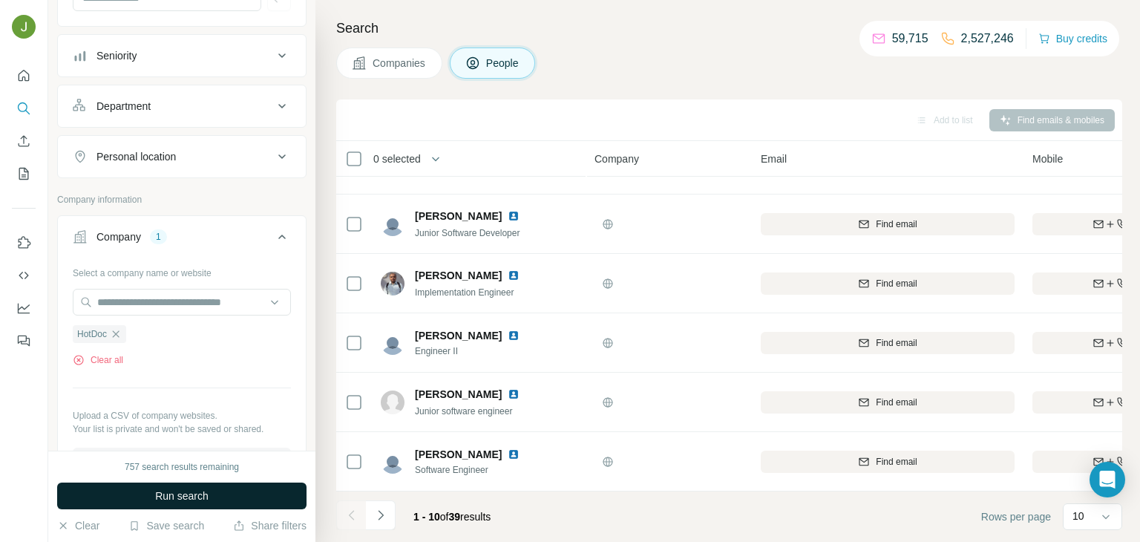
click at [252, 497] on button "Run search" at bounding box center [181, 495] width 249 height 27
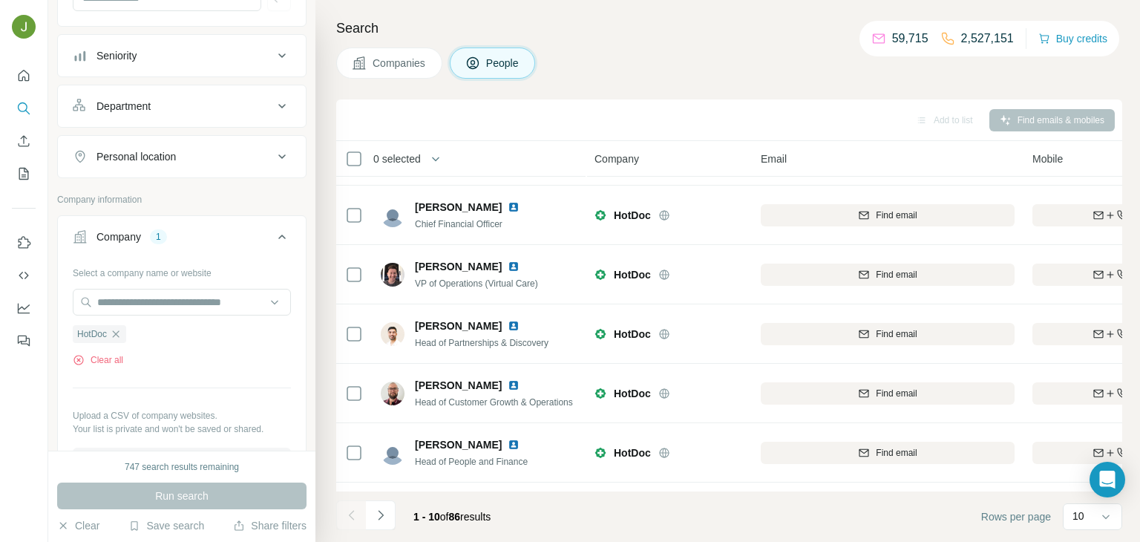
scroll to position [279, 0]
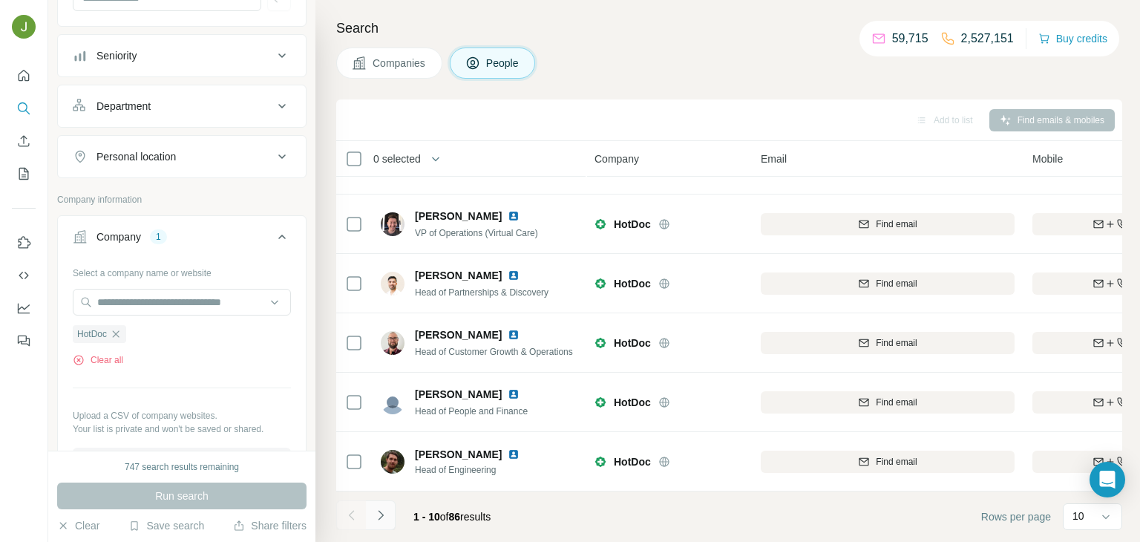
click at [384, 514] on icon "Navigate to next page" at bounding box center [380, 515] width 15 height 15
click at [377, 514] on icon "Navigate to next page" at bounding box center [380, 515] width 15 height 15
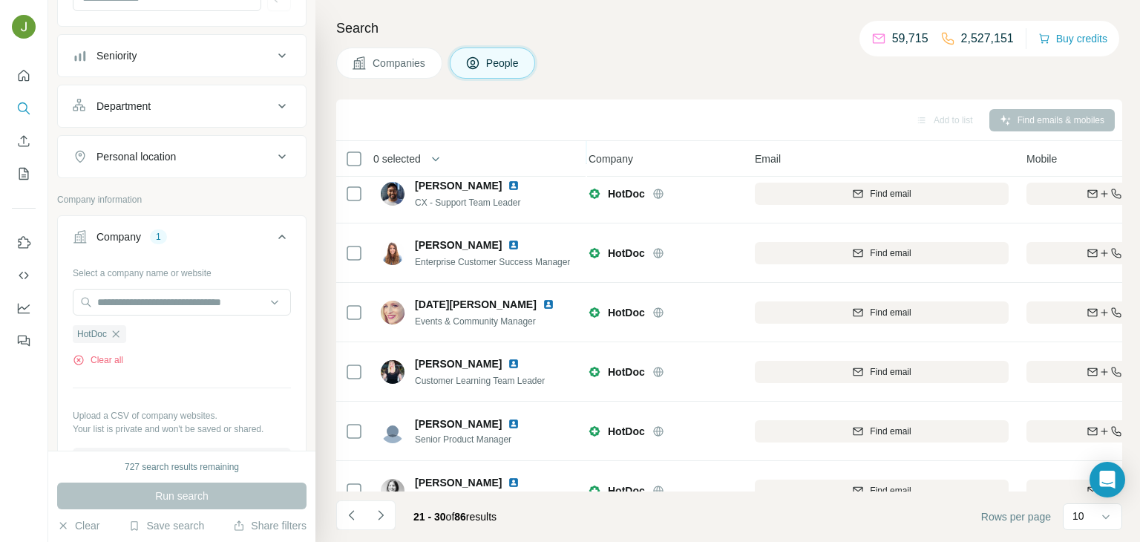
scroll to position [279, 6]
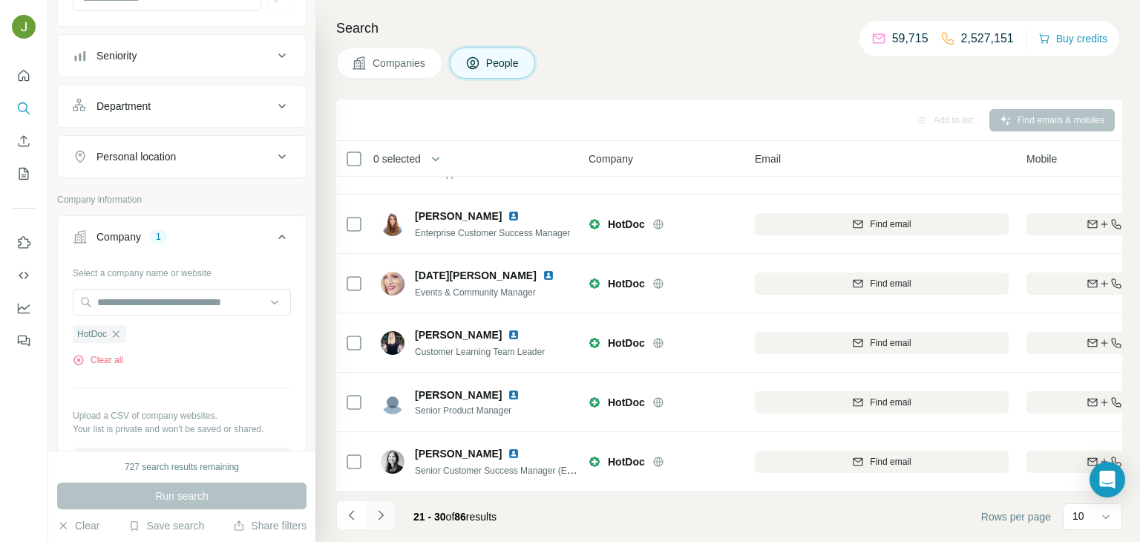
click at [381, 515] on icon "Navigate to next page" at bounding box center [380, 515] width 5 height 10
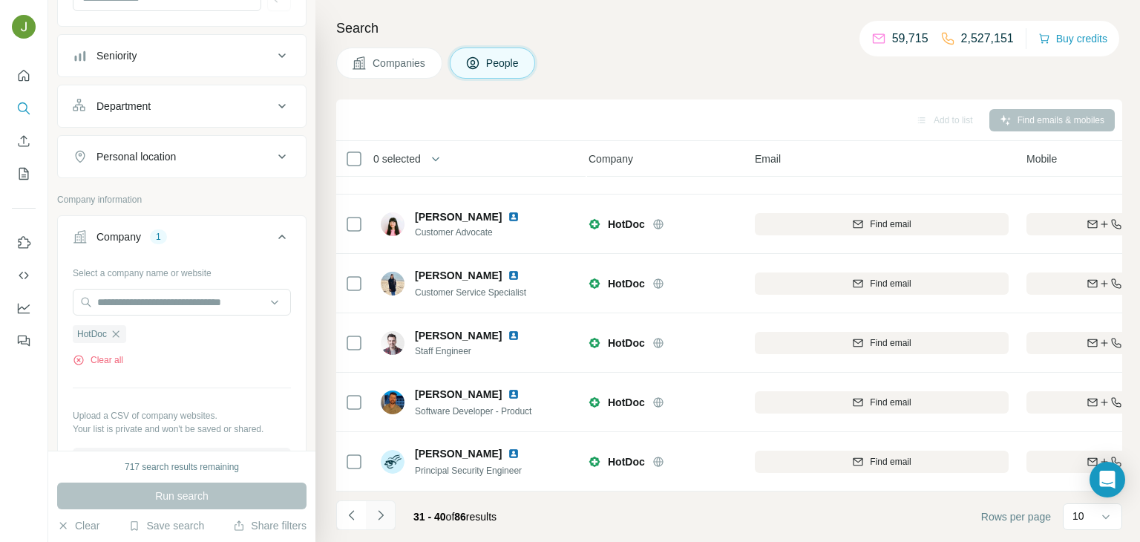
click at [381, 514] on icon "Navigate to next page" at bounding box center [380, 515] width 15 height 15
click at [384, 522] on button "Navigate to next page" at bounding box center [381, 515] width 30 height 30
click at [379, 509] on icon "Navigate to next page" at bounding box center [380, 515] width 15 height 15
click at [383, 510] on icon "Navigate to next page" at bounding box center [380, 515] width 15 height 15
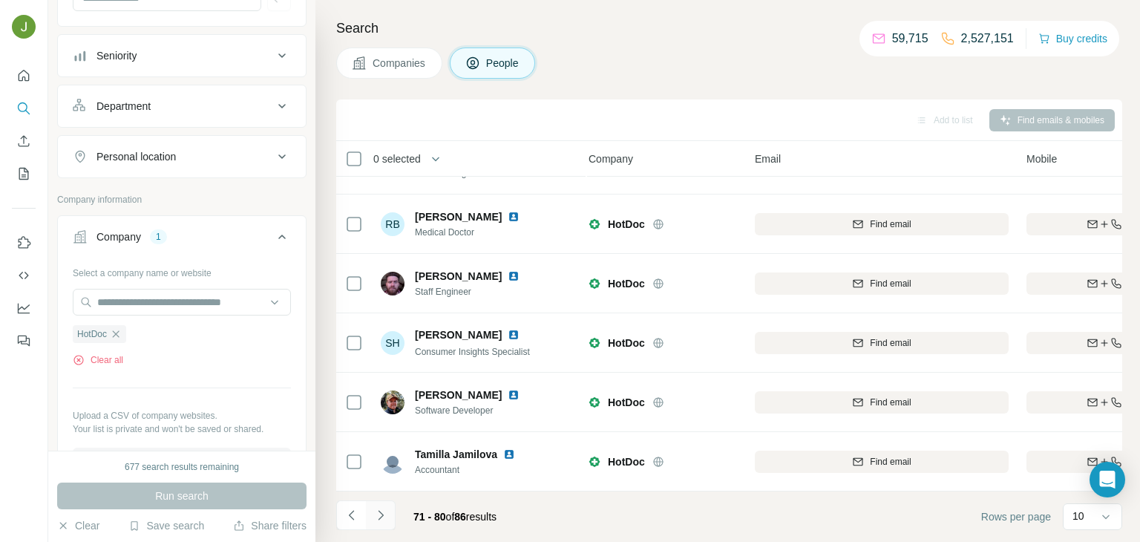
click at [384, 517] on icon "Navigate to next page" at bounding box center [380, 515] width 15 height 15
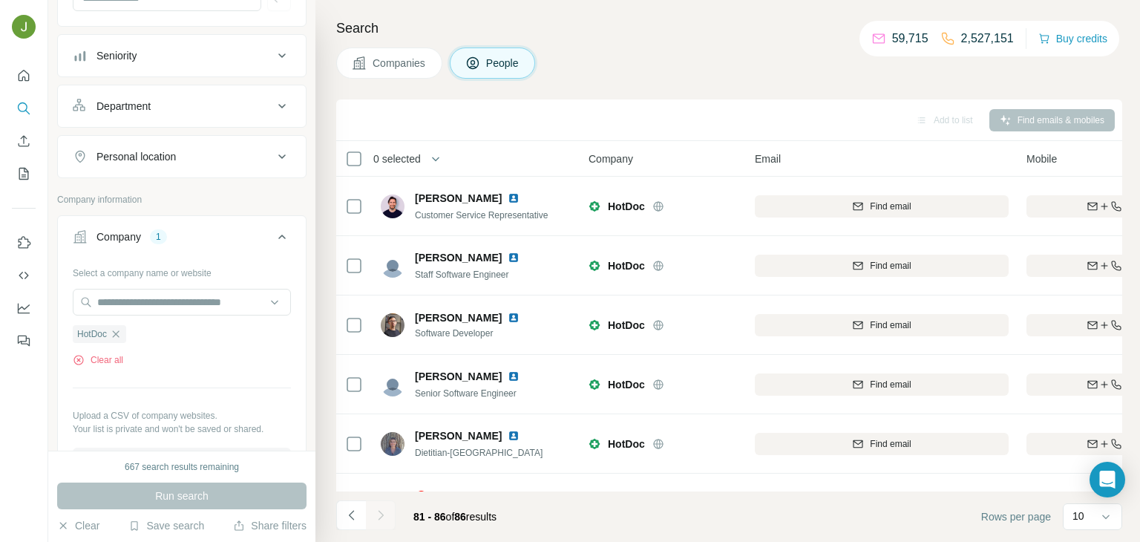
scroll to position [42, 6]
